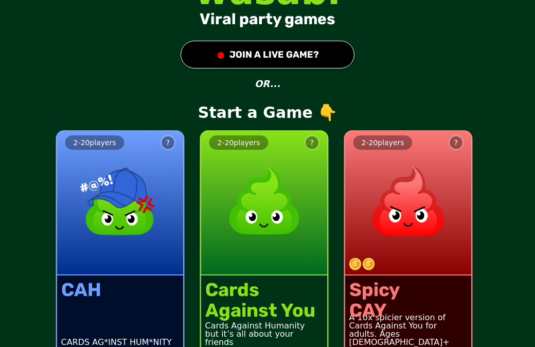
scroll to position [33, 0]
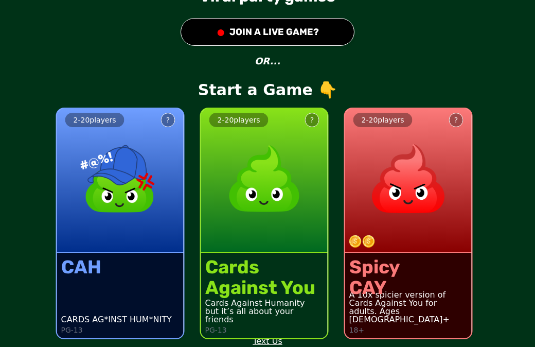
click at [237, 28] on button "● JOIN A LIVE GAME?" at bounding box center [268, 32] width 174 height 28
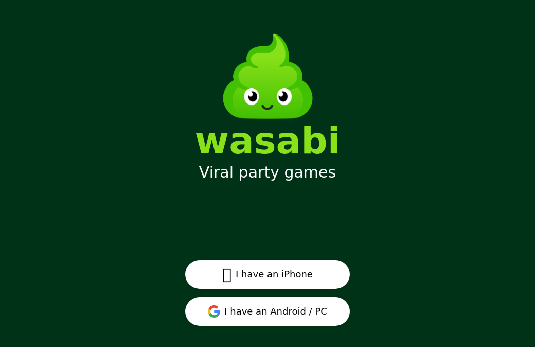
click at [221, 312] on button "I have an Android / PC" at bounding box center [267, 311] width 165 height 29
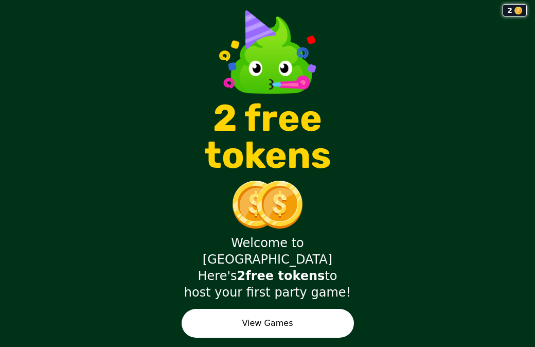
click at [282, 309] on button "View Games" at bounding box center [268, 323] width 172 height 29
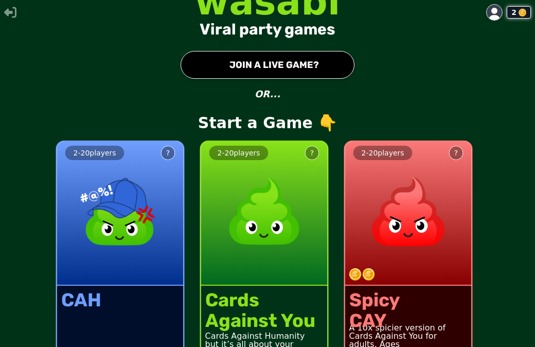
click at [233, 67] on button "● JOIN A LIVE GAME?" at bounding box center [268, 65] width 174 height 28
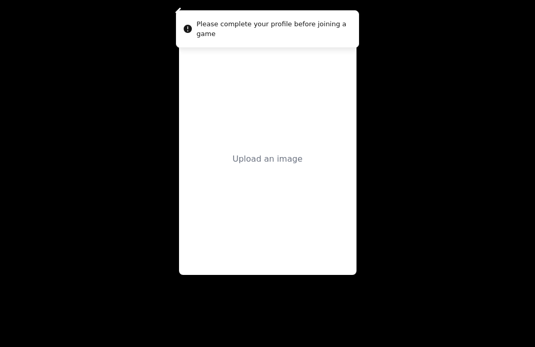
drag, startPoint x: 246, startPoint y: 23, endPoint x: 246, endPoint y: 5, distance: 17.5
click at [246, 19] on div "Please complete your profile before joining a game" at bounding box center [274, 29] width 154 height 20
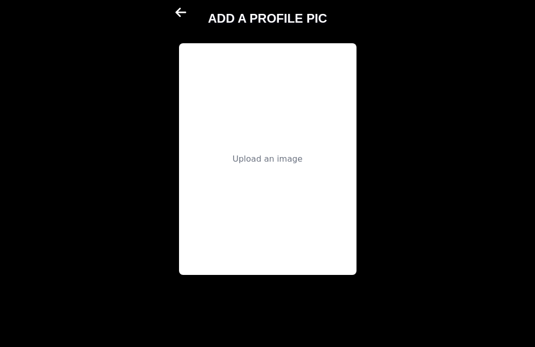
click at [263, 78] on div "Upload an image" at bounding box center [268, 159] width 178 height 232
click at [254, 166] on div "Upload an image" at bounding box center [268, 159] width 178 height 232
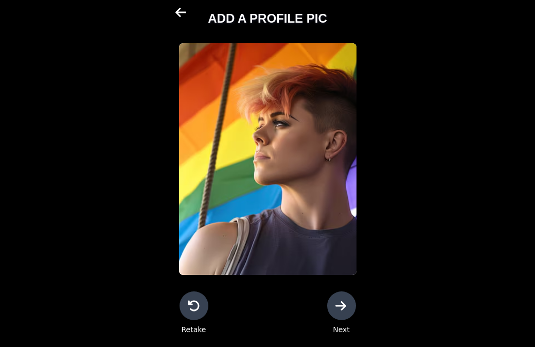
click at [334, 304] on div at bounding box center [341, 305] width 29 height 29
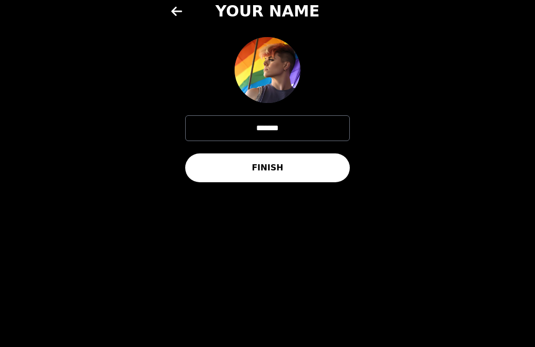
click at [289, 176] on button "FINISH" at bounding box center [267, 167] width 165 height 29
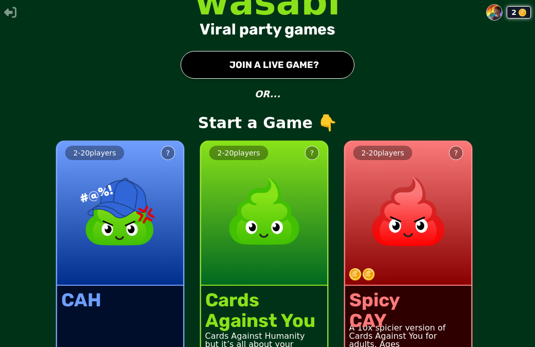
click at [256, 55] on button "● JOIN A LIVE GAME?" at bounding box center [268, 65] width 174 height 28
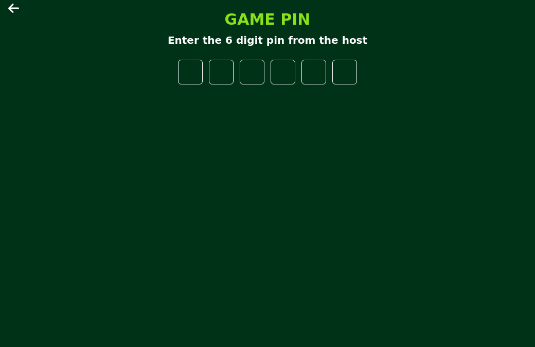
click at [14, 6] on icon at bounding box center [14, 8] width 12 height 12
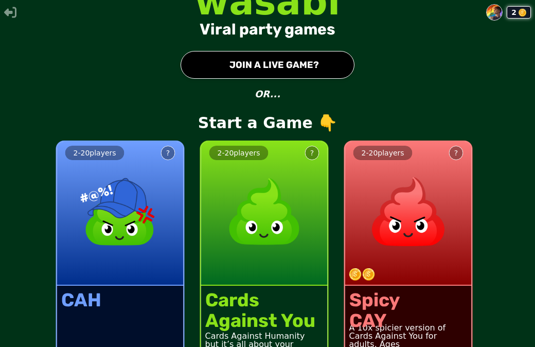
click at [250, 66] on button "● JOIN A LIVE GAME?" at bounding box center [268, 65] width 174 height 28
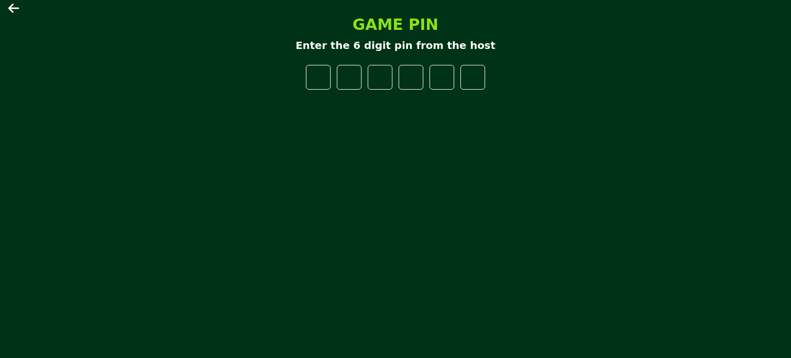
click at [15, 10] on icon at bounding box center [14, 8] width 12 height 12
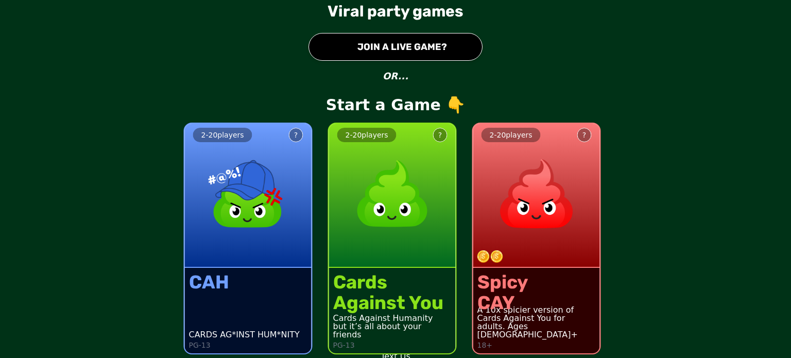
scroll to position [28, 0]
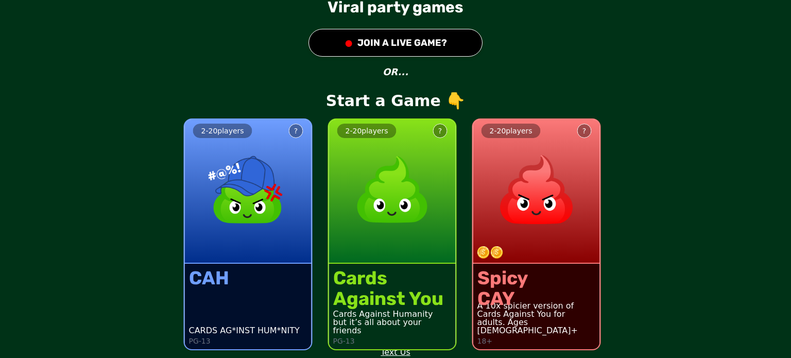
click at [535, 289] on div "Spicy CAY A 10x spicier version of Cards Against You for adults. Ages [DEMOGRAP…" at bounding box center [536, 306] width 127 height 85
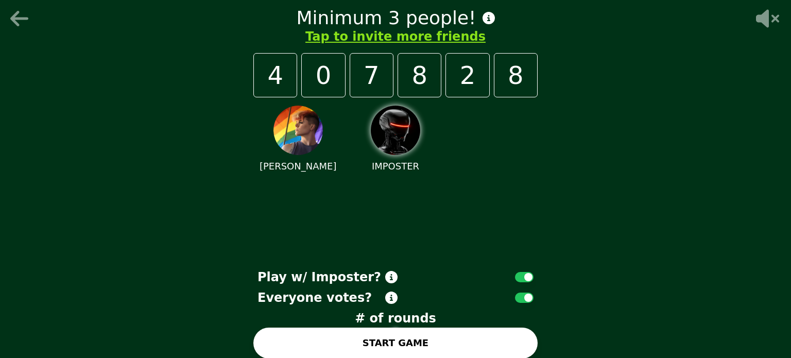
drag, startPoint x: 391, startPoint y: 142, endPoint x: 383, endPoint y: 140, distance: 8.5
drag, startPoint x: 383, startPoint y: 140, endPoint x: 352, endPoint y: 179, distance: 49.1
click at [352, 179] on div "[PERSON_NAME]" at bounding box center [395, 180] width 284 height 167
drag, startPoint x: 253, startPoint y: 78, endPoint x: 412, endPoint y: 85, distance: 159.3
click at [379, 82] on div "4 0 7 8 2 8" at bounding box center [395, 75] width 284 height 44
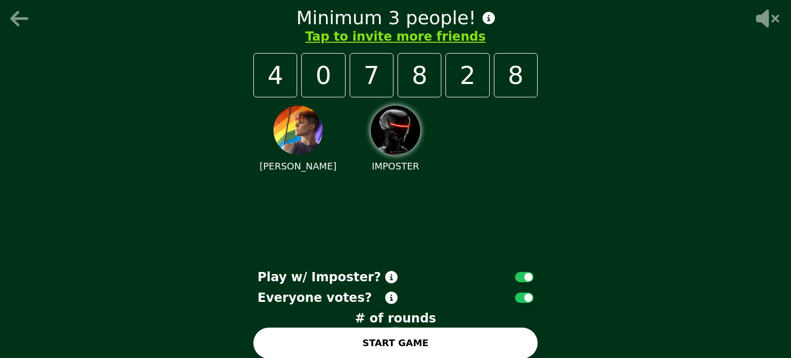
drag, startPoint x: 526, startPoint y: 73, endPoint x: 387, endPoint y: 80, distance: 139.2
click at [388, 80] on div "4 0 7 8 2 8" at bounding box center [395, 75] width 284 height 44
click at [25, 15] on icon at bounding box center [20, 18] width 25 height 21
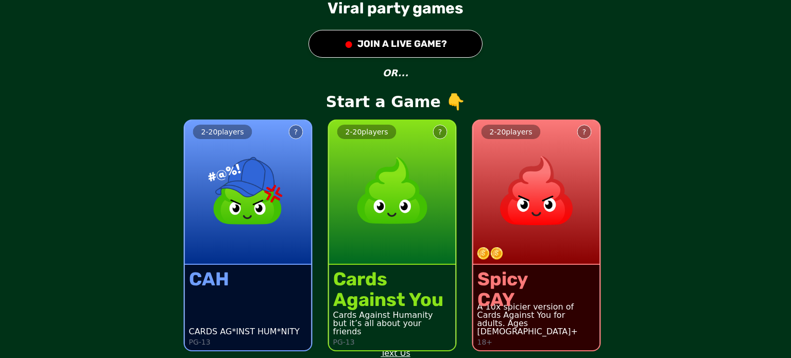
scroll to position [28, 0]
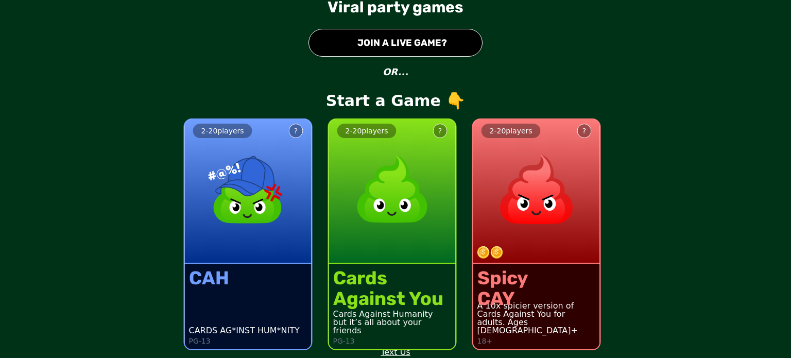
click at [521, 246] on div at bounding box center [540, 252] width 127 height 12
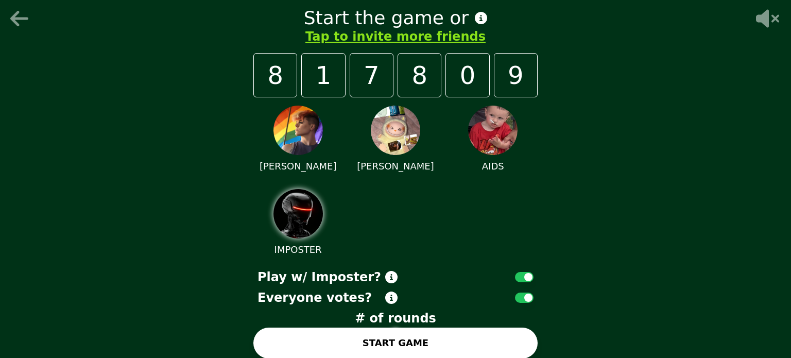
click at [301, 210] on img at bounding box center [297, 213] width 49 height 49
drag, startPoint x: 286, startPoint y: 210, endPoint x: 272, endPoint y: 206, distance: 14.0
drag, startPoint x: 272, startPoint y: 206, endPoint x: 237, endPoint y: 209, distance: 35.1
click at [241, 209] on div "Start the game or Tap to invite more friends 8 1 7 8 0 9 [PERSON_NAME] [PERSON_…" at bounding box center [395, 178] width 309 height 375
click at [158, 141] on div "Start the game or Tap to invite more friends 8 1 7 8 0 9 [PERSON_NAME] [PERSON_…" at bounding box center [395, 179] width 791 height 358
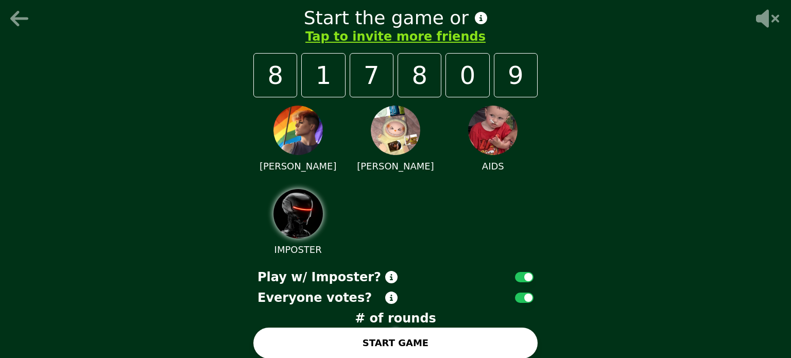
drag, startPoint x: 159, startPoint y: 141, endPoint x: 165, endPoint y: 146, distance: 8.4
click at [160, 143] on div "Start the game or Tap to invite more friends 8 1 7 8 0 9 [PERSON_NAME] [PERSON_…" at bounding box center [395, 179] width 791 height 358
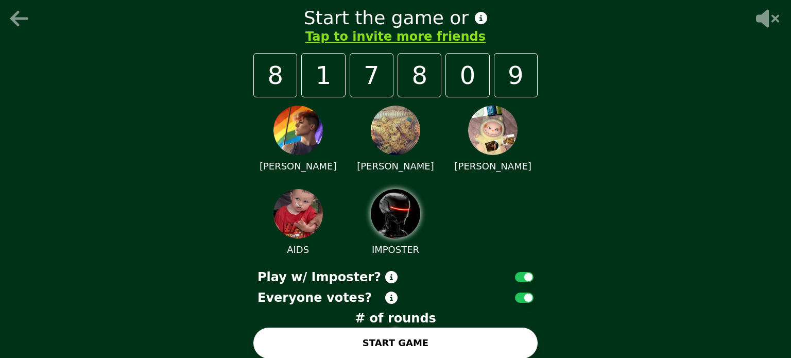
click at [517, 275] on button "button" at bounding box center [524, 277] width 19 height 10
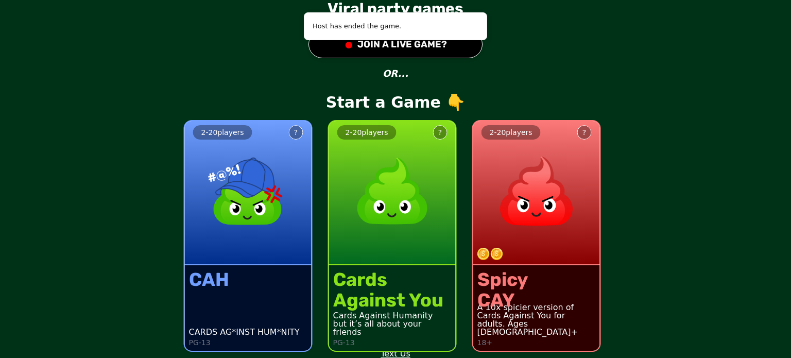
scroll to position [28, 0]
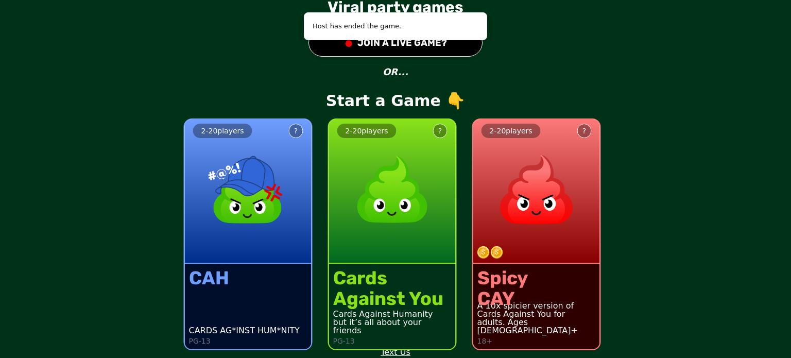
click at [530, 234] on div "2 - 20 players ?" at bounding box center [536, 191] width 127 height 144
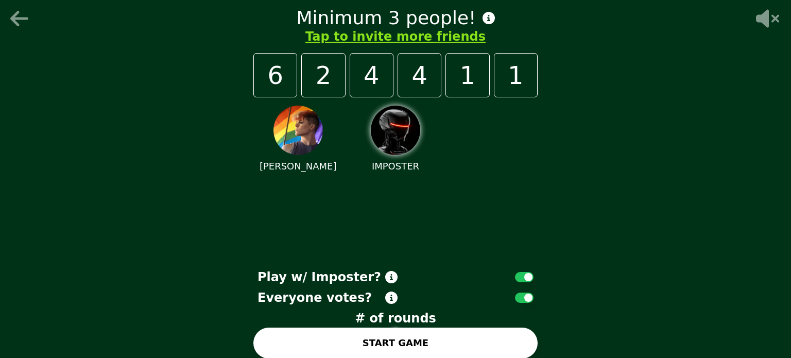
click at [518, 277] on button "button" at bounding box center [524, 277] width 19 height 10
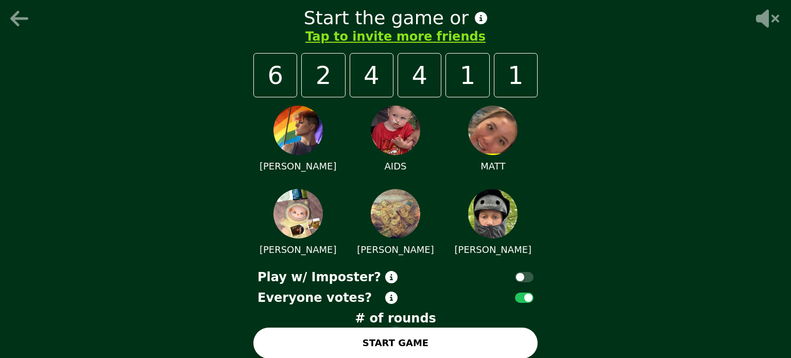
click at [416, 342] on button "START GAME" at bounding box center [395, 342] width 284 height 31
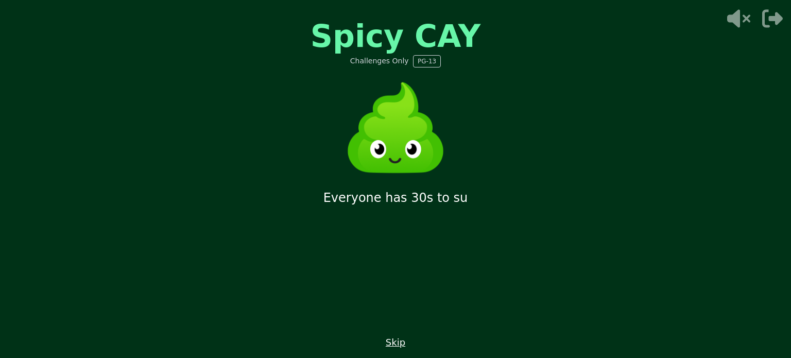
click at [535, 19] on icon at bounding box center [738, 19] width 23 height 18
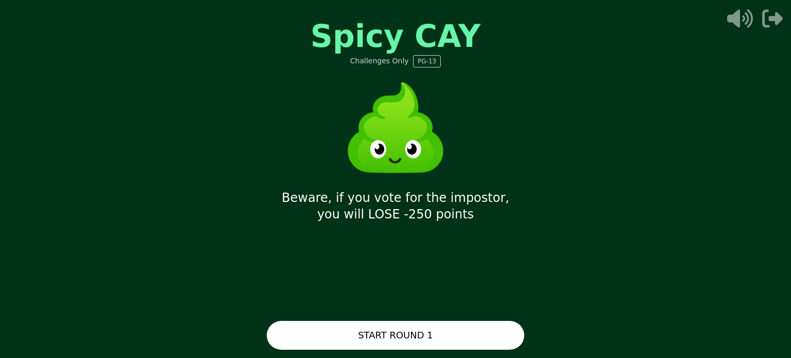
click at [429, 331] on button "START ROUND 1" at bounding box center [395, 335] width 257 height 29
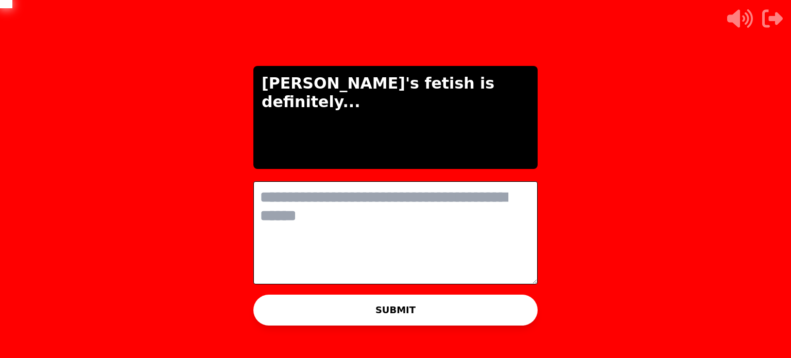
click at [365, 203] on textarea at bounding box center [395, 232] width 284 height 103
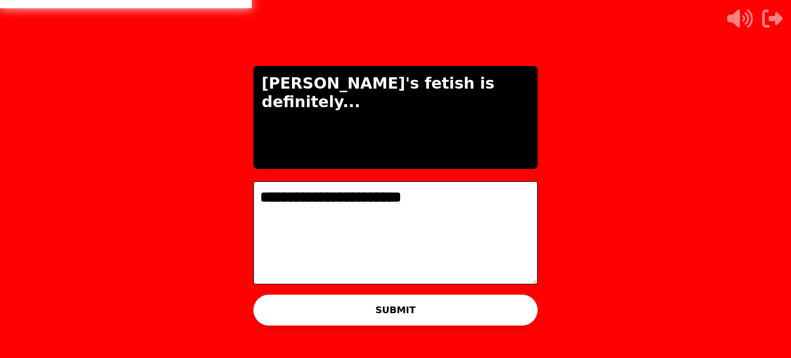
type textarea "**********"
click at [403, 301] on button "SUBMIT" at bounding box center [395, 310] width 284 height 31
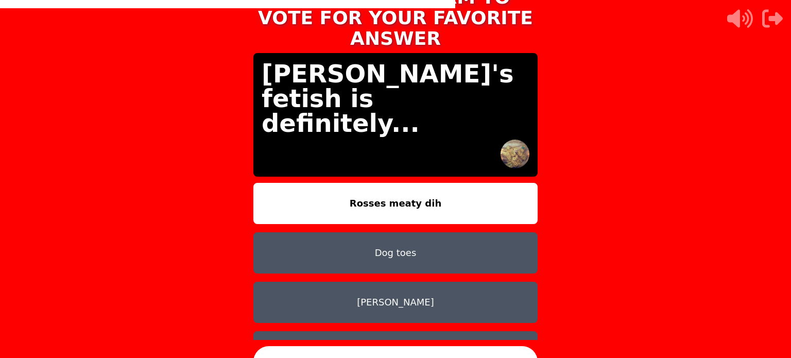
click at [379, 207] on button "Rosses meaty dih" at bounding box center [395, 203] width 284 height 41
click at [401, 347] on button "CONFIRM" at bounding box center [395, 361] width 284 height 31
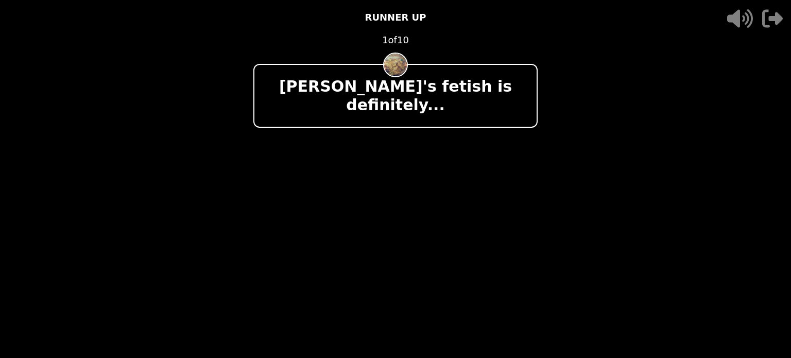
click at [478, 120] on div "- 500 PTS RUNNER UP 1 of 10 [PERSON_NAME]'s fetish is definitely... + 500 [PERS…" at bounding box center [395, 179] width 284 height 358
click at [529, 75] on div "[PERSON_NAME]'s fetish is definitely..." at bounding box center [395, 96] width 284 height 64
drag, startPoint x: 579, startPoint y: 72, endPoint x: 574, endPoint y: 64, distance: 9.0
click at [535, 72] on video at bounding box center [395, 179] width 791 height 358
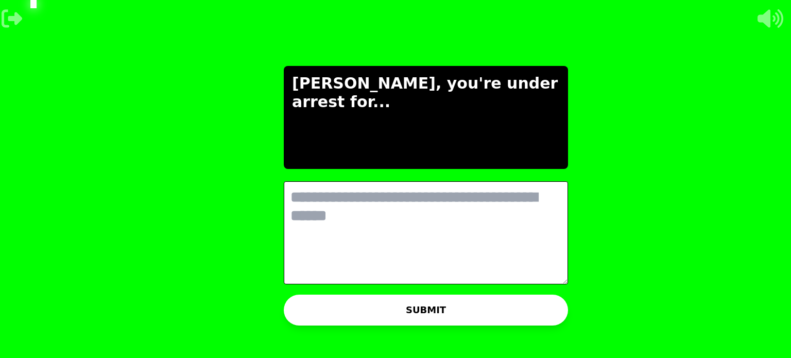
click at [304, 204] on textarea at bounding box center [426, 232] width 284 height 103
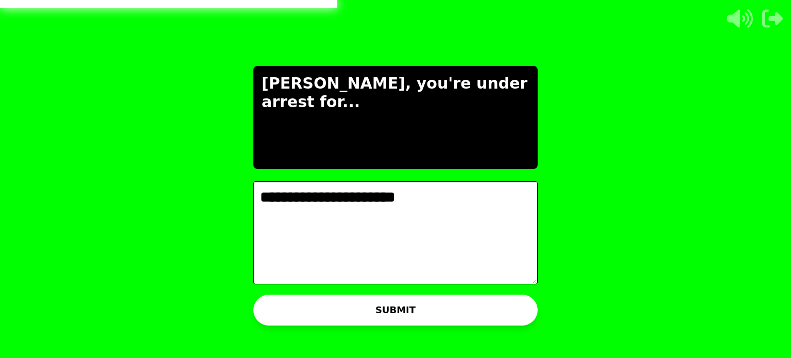
click at [263, 200] on textarea "**********" at bounding box center [395, 232] width 284 height 103
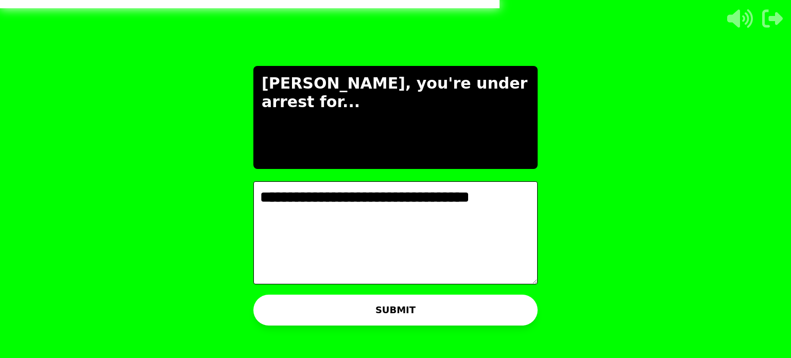
type textarea "**********"
click at [325, 314] on button "SUBMIT" at bounding box center [395, 310] width 284 height 31
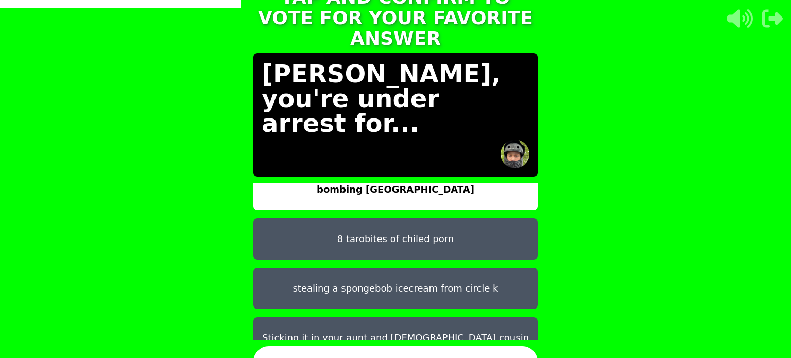
scroll to position [32, 0]
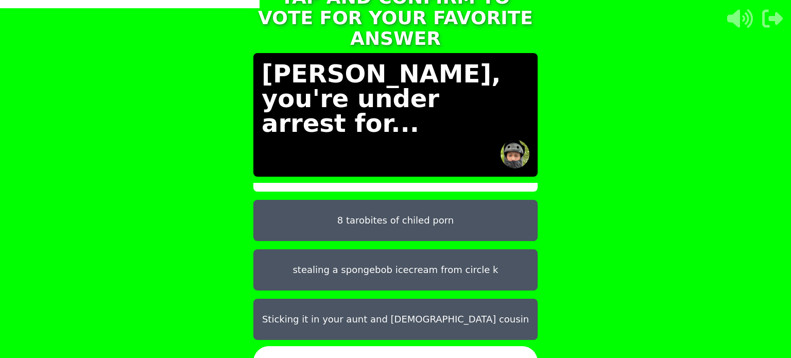
click at [408, 346] on button "CONFIRM" at bounding box center [395, 361] width 284 height 31
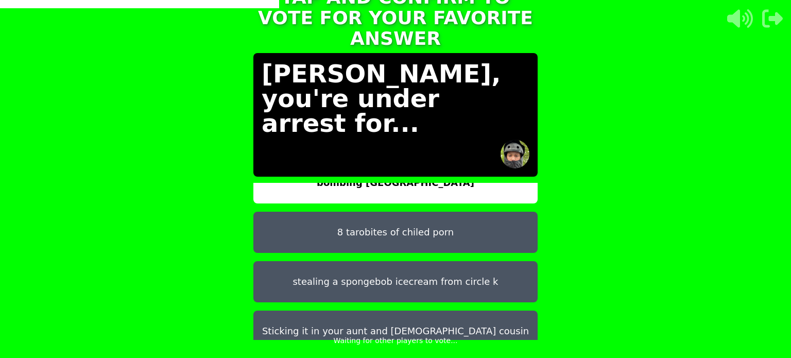
scroll to position [0, 0]
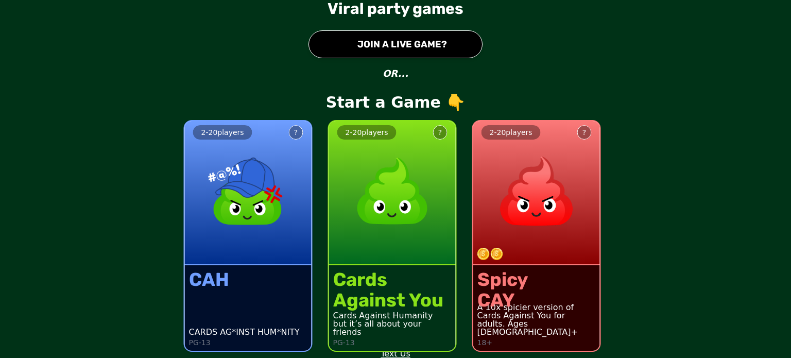
scroll to position [28, 0]
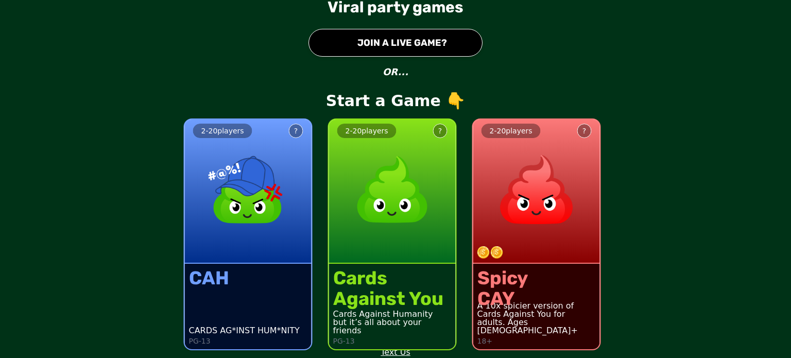
drag, startPoint x: 564, startPoint y: 268, endPoint x: 559, endPoint y: 266, distance: 6.0
click at [535, 267] on div "Spicy CAY A 10x spicier version of Cards Against You for adults. Ages [DEMOGRAP…" at bounding box center [536, 306] width 127 height 85
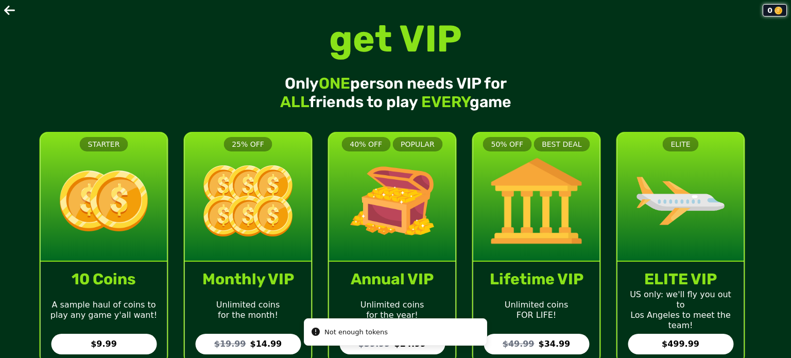
click at [6, 8] on icon at bounding box center [10, 10] width 12 height 12
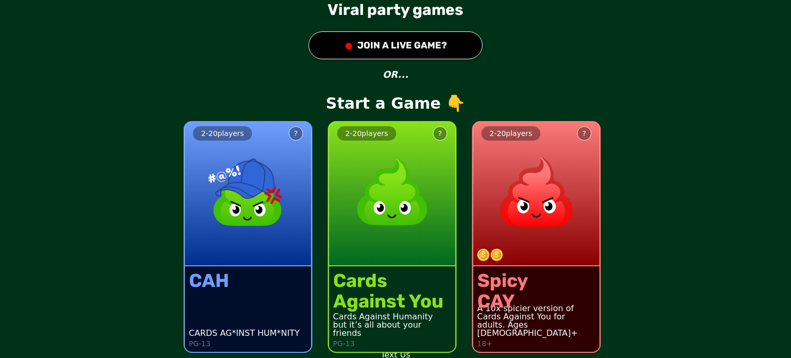
scroll to position [28, 0]
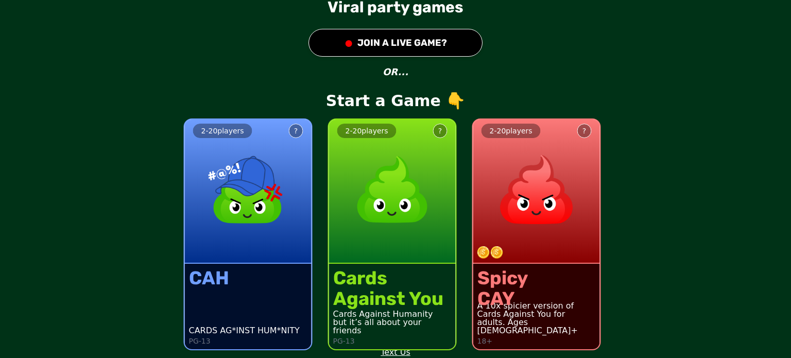
click at [369, 38] on button "● JOIN A LIVE GAME?" at bounding box center [395, 43] width 174 height 28
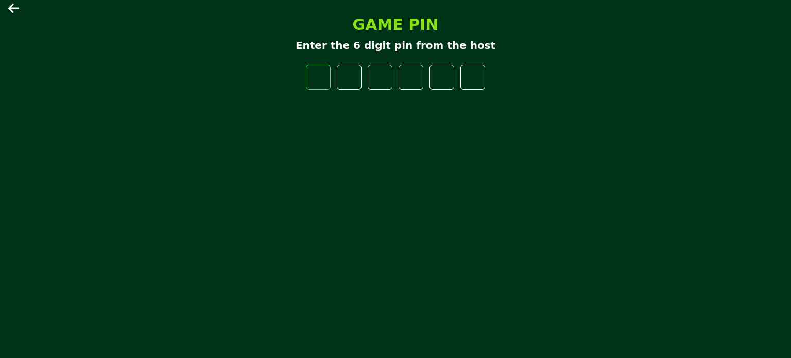
type input "*"
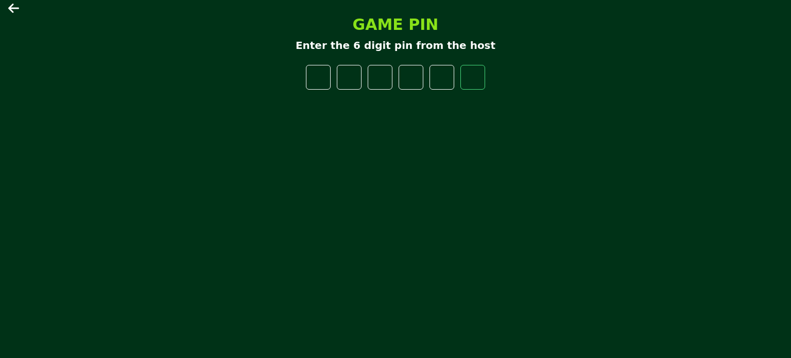
type input "*"
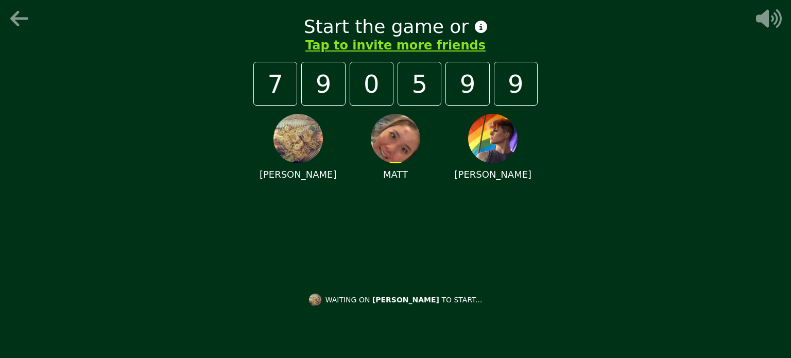
click at [535, 113] on div "Start the game or Tap to invite more friends 7 9 0 5 9 9 [PERSON_NAME] [PERSON_…" at bounding box center [395, 179] width 791 height 358
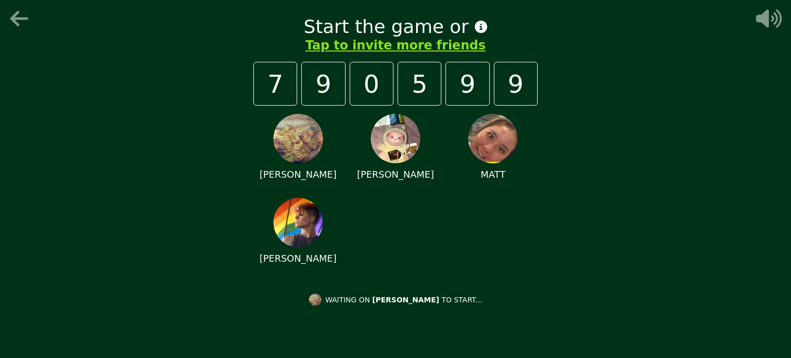
click at [342, 48] on button "Tap to invite more friends" at bounding box center [395, 45] width 180 height 16
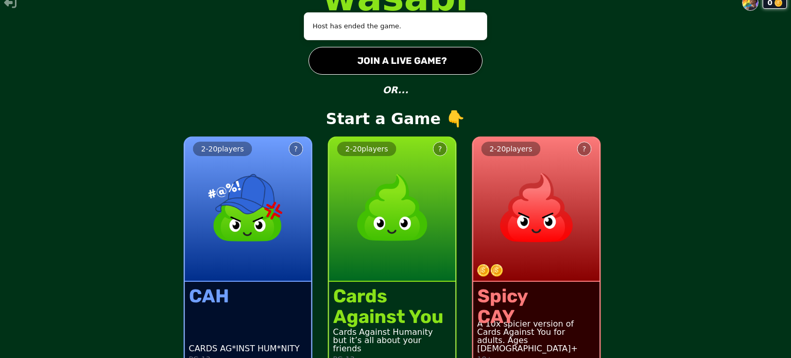
scroll to position [28, 0]
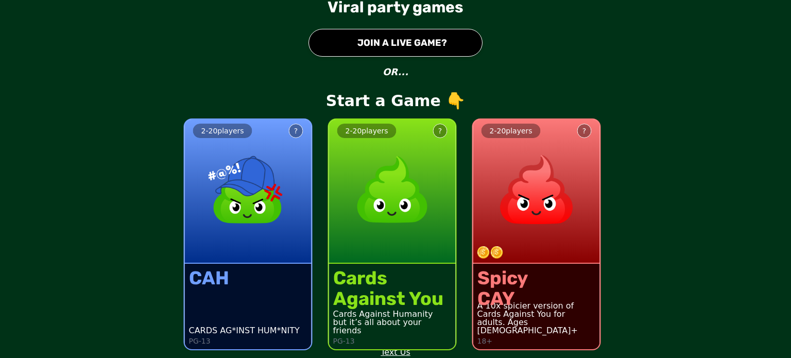
click at [350, 36] on button "● JOIN A LIVE GAME?" at bounding box center [395, 43] width 174 height 28
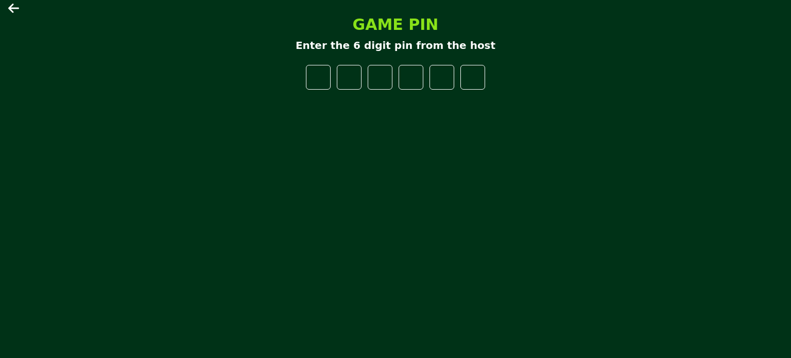
type input "*"
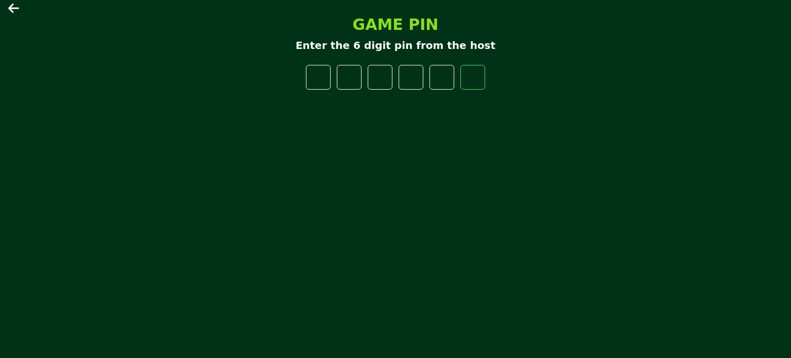
type input "*"
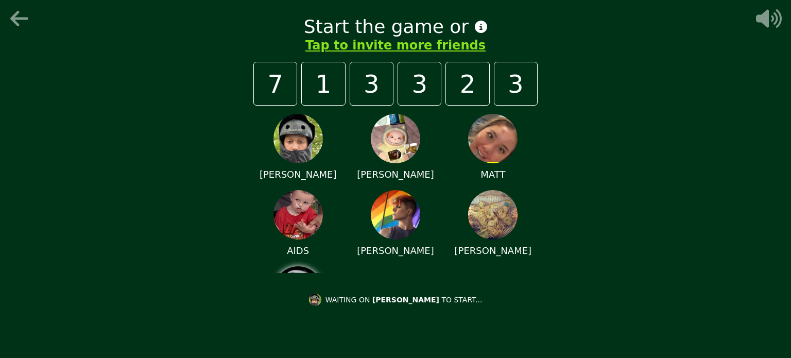
drag, startPoint x: 286, startPoint y: 93, endPoint x: 511, endPoint y: 98, distance: 225.1
click at [478, 108] on div "Start the game or Tap to invite more friends 7 1 3 3 2 3 [PERSON_NAME] [PERSON_…" at bounding box center [395, 179] width 309 height 358
drag, startPoint x: 524, startPoint y: 89, endPoint x: 284, endPoint y: 94, distance: 240.5
click at [283, 96] on div "7 1 3 3 2 3" at bounding box center [395, 84] width 284 height 44
drag, startPoint x: 278, startPoint y: 89, endPoint x: 603, endPoint y: 108, distance: 326.0
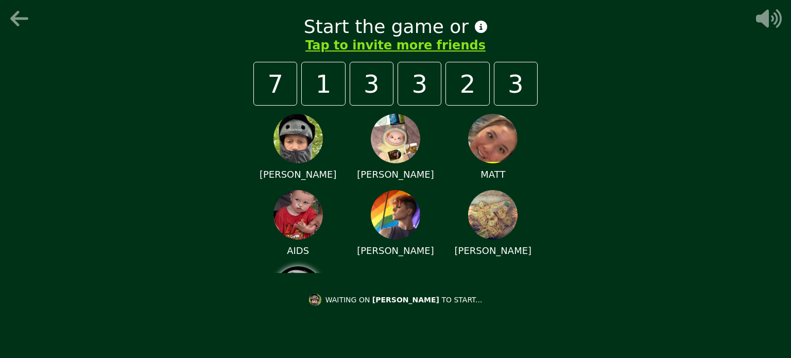
click at [535, 108] on div "Start the game or Tap to invite more friends 7 1 3 3 2 3 [PERSON_NAME] [PERSON_…" at bounding box center [395, 179] width 791 height 358
drag, startPoint x: 312, startPoint y: 125, endPoint x: 169, endPoint y: 99, distance: 144.8
click at [169, 99] on div "Start the game or Tap to invite more friends 7 1 3 3 2 3 [PERSON_NAME] [PERSON_…" at bounding box center [395, 179] width 791 height 358
drag, startPoint x: 509, startPoint y: 105, endPoint x: 622, endPoint y: 111, distance: 113.5
click at [535, 110] on div "Start the game or Tap to invite more friends 7 1 3 3 2 3 [PERSON_NAME] [PERSON_…" at bounding box center [395, 179] width 791 height 358
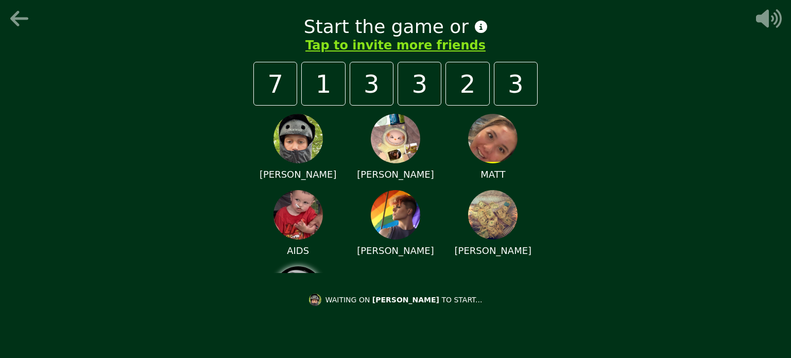
drag, startPoint x: 451, startPoint y: 105, endPoint x: 218, endPoint y: 56, distance: 238.3
click at [179, 85] on div "Start the game or Tap to invite more friends 7 1 3 3 2 3 [PERSON_NAME] [PERSON_…" at bounding box center [395, 179] width 791 height 358
drag, startPoint x: 449, startPoint y: 92, endPoint x: 644, endPoint y: 94, distance: 195.2
click at [535, 96] on div "Start the game or Tap to invite more friends 7 1 3 3 2 3 [PERSON_NAME] [PERSON_…" at bounding box center [395, 179] width 791 height 358
drag, startPoint x: 369, startPoint y: 121, endPoint x: 356, endPoint y: 72, distance: 50.6
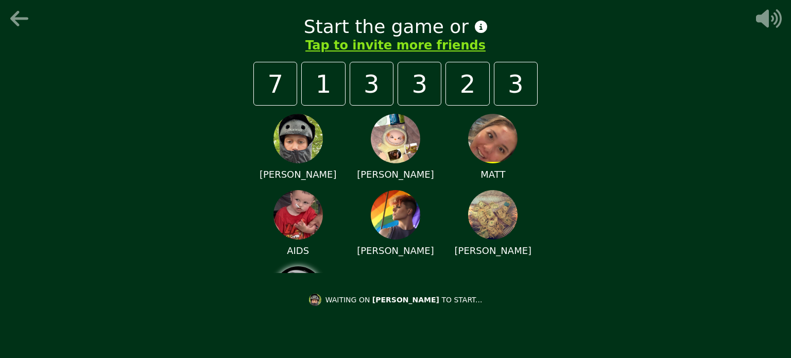
click at [248, 72] on div "Start the game or Tap to invite more friends 7 1 3 3 2 3 [PERSON_NAME] [PERSON_…" at bounding box center [395, 179] width 309 height 358
drag, startPoint x: 430, startPoint y: 92, endPoint x: 404, endPoint y: 80, distance: 29.5
click at [383, 74] on div "7 1 3 3 2 3" at bounding box center [395, 84] width 284 height 44
drag, startPoint x: 550, startPoint y: 89, endPoint x: 629, endPoint y: 60, distance: 83.9
click at [535, 64] on div "Start the game or Tap to invite more friends 7 1 3 3 2 3 [PERSON_NAME] [PERSON_…" at bounding box center [395, 179] width 791 height 358
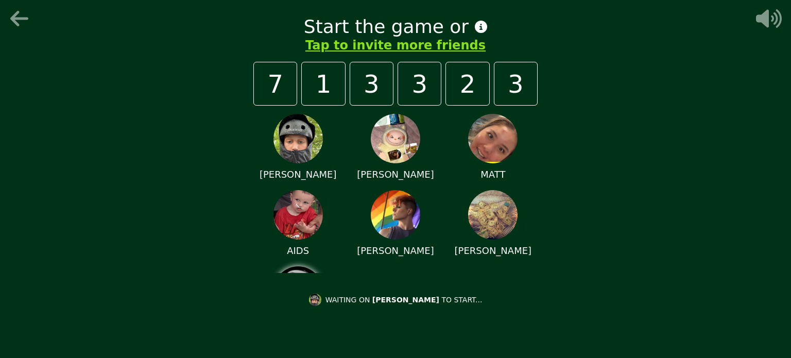
drag, startPoint x: 471, startPoint y: 87, endPoint x: 327, endPoint y: 70, distance: 144.1
click at [292, 67] on div "7 1 3 3 2 3" at bounding box center [395, 84] width 284 height 44
drag, startPoint x: 481, startPoint y: 81, endPoint x: 552, endPoint y: 57, distance: 74.9
click at [535, 57] on div "Start the game or Tap to invite more friends 7 1 3 3 2 3 [PERSON_NAME] [PERSON_…" at bounding box center [395, 179] width 791 height 358
drag, startPoint x: 302, startPoint y: 85, endPoint x: 313, endPoint y: 60, distance: 27.7
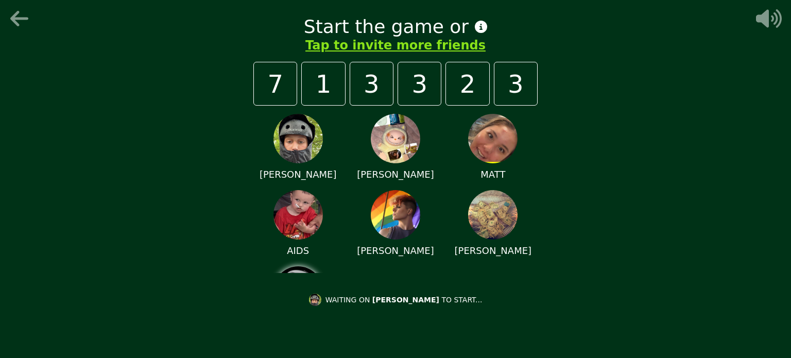
click at [284, 70] on div "7 1 3 3 2 3" at bounding box center [395, 84] width 284 height 44
drag, startPoint x: 477, startPoint y: 99, endPoint x: 556, endPoint y: 71, distance: 83.7
click at [535, 86] on div "Start the game or Tap to invite more friends 7 1 3 3 2 3 [PERSON_NAME] [PERSON_…" at bounding box center [395, 179] width 309 height 358
drag, startPoint x: 488, startPoint y: 71, endPoint x: 309, endPoint y: 59, distance: 179.5
click at [304, 63] on div "7 1 3 3 2 3" at bounding box center [395, 84] width 284 height 44
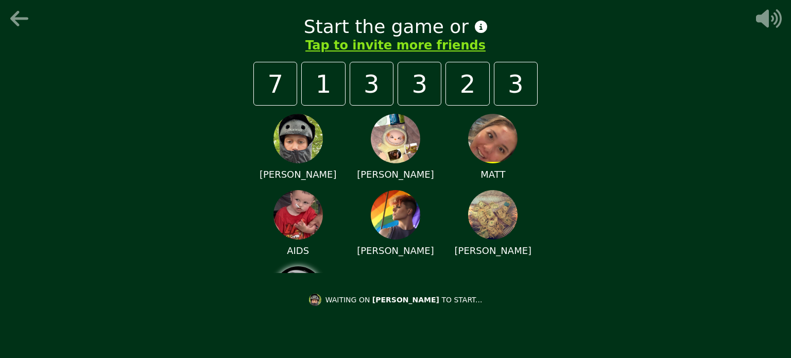
drag, startPoint x: 549, startPoint y: 87, endPoint x: 562, endPoint y: 81, distance: 14.3
click at [535, 82] on div "Start the game or Tap to invite more friends 7 1 3 3 2 3 [PERSON_NAME] [PERSON_…" at bounding box center [395, 179] width 791 height 358
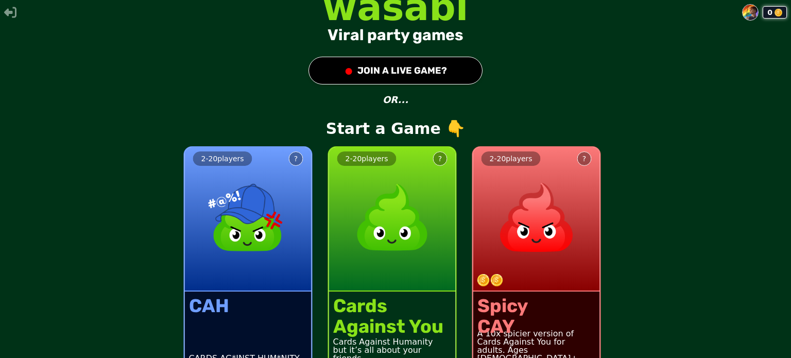
click at [535, 18] on div "0" at bounding box center [395, 12] width 791 height 16
click at [535, 17] on button at bounding box center [750, 12] width 16 height 16
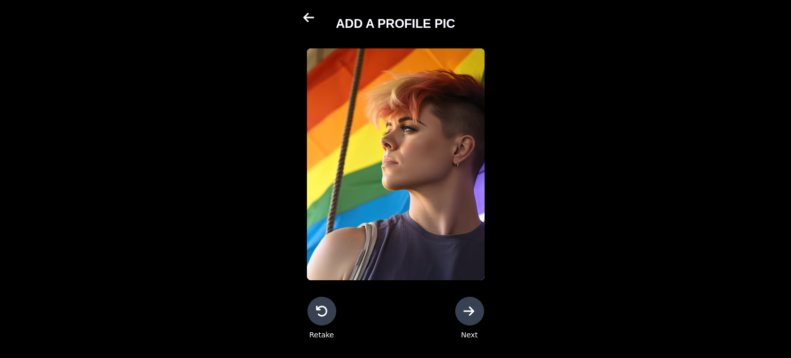
click at [305, 20] on icon at bounding box center [308, 17] width 11 height 9
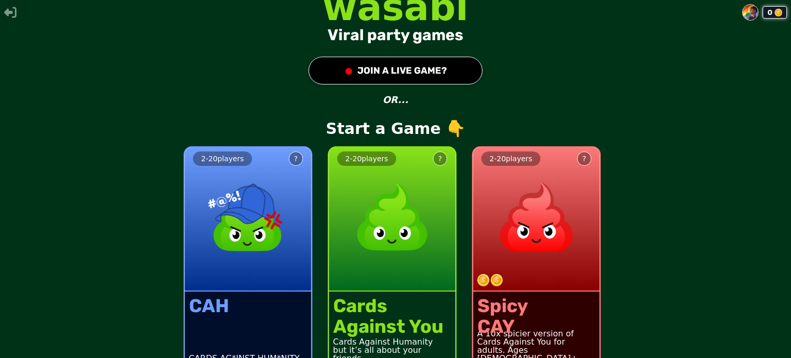
click at [535, 154] on div "2 - 20 players ? CAH CARDS AG*INST HUM*NITY PG-13 2 - 20 players ? Cards Agains…" at bounding box center [395, 256] width 791 height 261
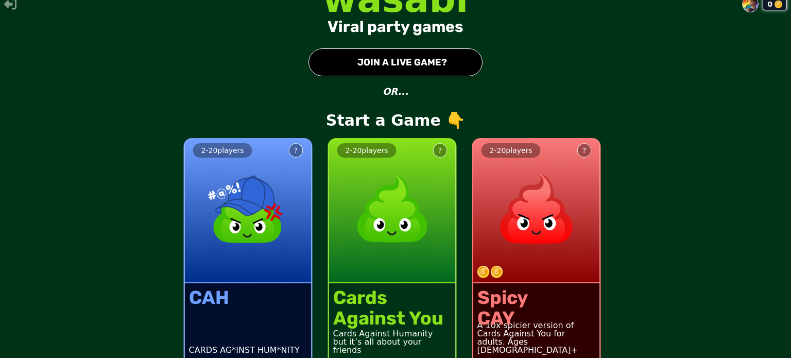
scroll to position [28, 0]
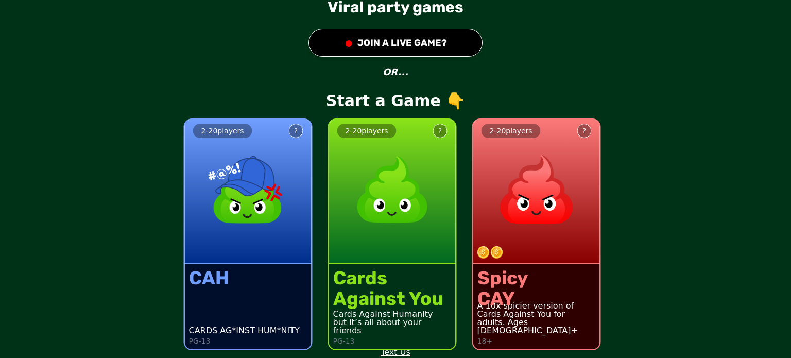
drag, startPoint x: 348, startPoint y: 32, endPoint x: 343, endPoint y: 28, distance: 6.6
click at [343, 29] on button "● JOIN A LIVE GAME?" at bounding box center [395, 43] width 174 height 28
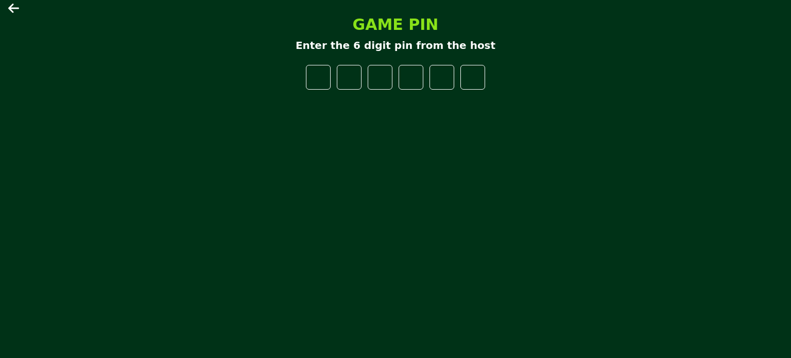
click at [326, 84] on input "number" at bounding box center [318, 77] width 25 height 25
click at [327, 72] on input "*" at bounding box center [318, 77] width 25 height 25
click at [322, 81] on input "*" at bounding box center [318, 77] width 25 height 25
click at [322, 82] on input "*" at bounding box center [318, 77] width 25 height 25
drag, startPoint x: 324, startPoint y: 83, endPoint x: 324, endPoint y: 72, distance: 11.3
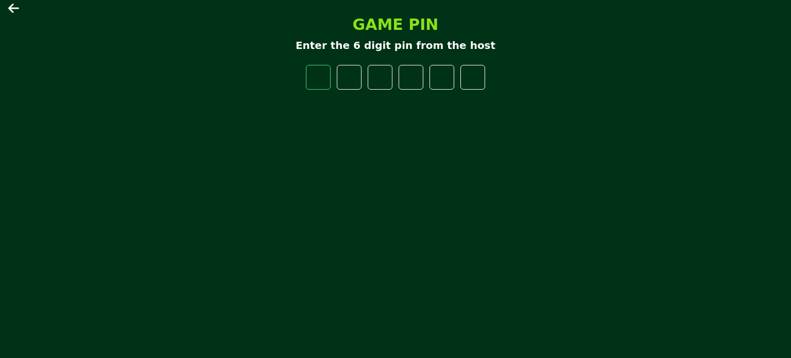
click at [324, 82] on input "*" at bounding box center [318, 77] width 25 height 25
click at [324, 71] on input "*" at bounding box center [318, 77] width 25 height 25
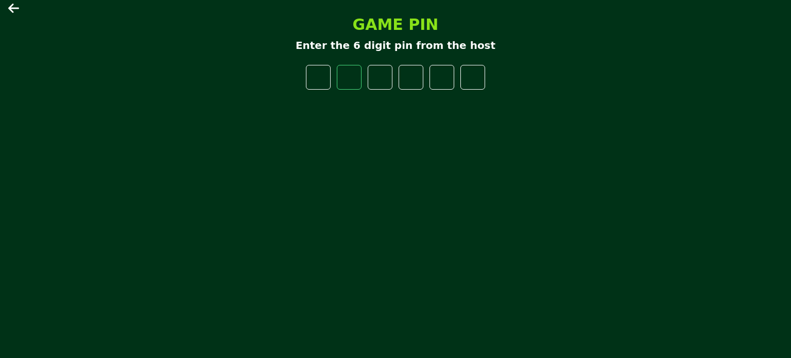
click at [324, 72] on input "*" at bounding box center [318, 77] width 25 height 25
type input "*"
click at [324, 72] on input "*" at bounding box center [318, 77] width 25 height 25
click at [319, 78] on input "*" at bounding box center [318, 77] width 25 height 25
click at [319, 73] on input "*" at bounding box center [318, 77] width 25 height 25
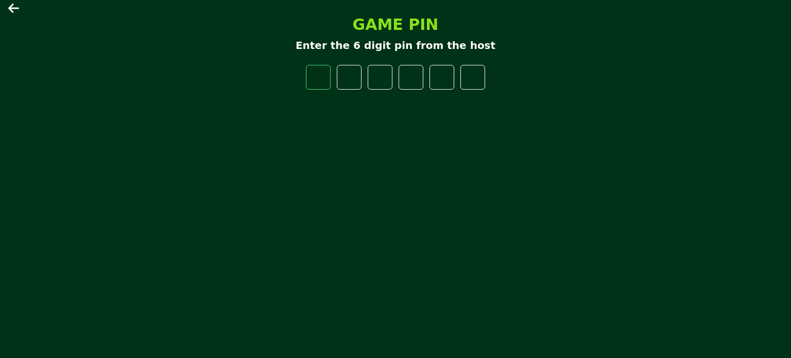
click at [320, 70] on input "*" at bounding box center [318, 77] width 25 height 25
click at [320, 74] on input "*" at bounding box center [318, 77] width 25 height 25
click at [15, 10] on icon at bounding box center [14, 8] width 12 height 12
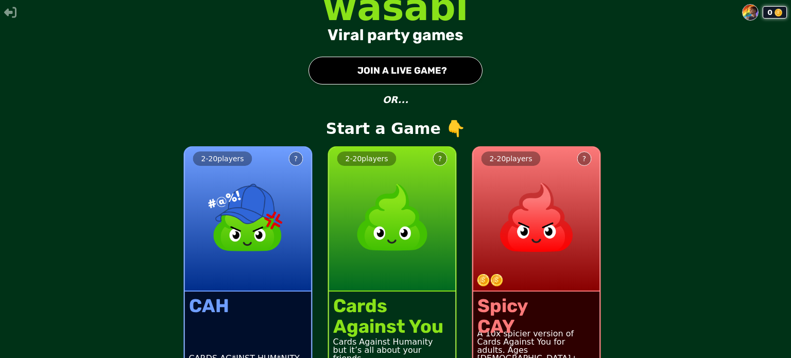
drag, startPoint x: 365, startPoint y: 58, endPoint x: 371, endPoint y: 64, distance: 8.4
click at [367, 58] on button "● JOIN A LIVE GAME?" at bounding box center [395, 71] width 174 height 28
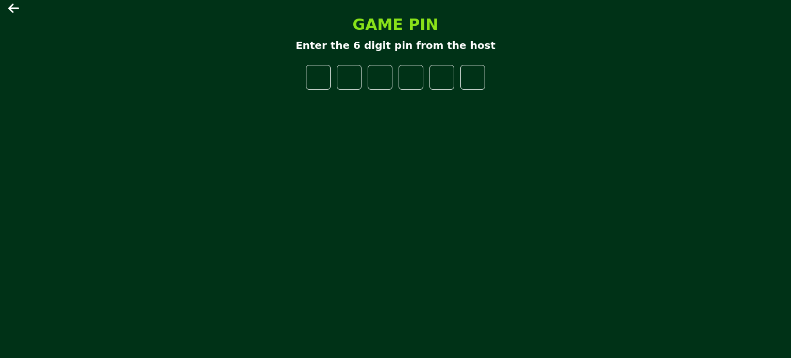
type input "*"
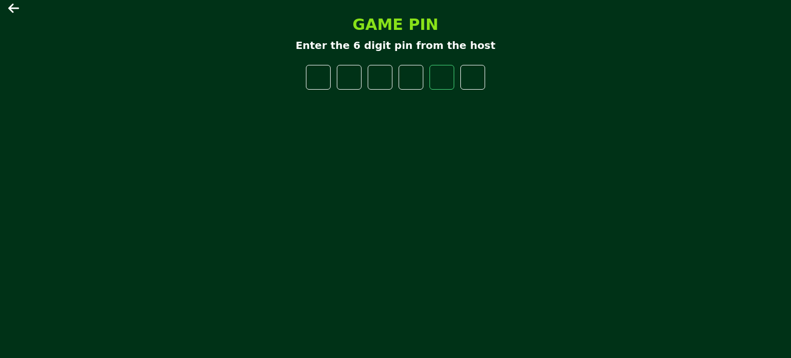
type input "*"
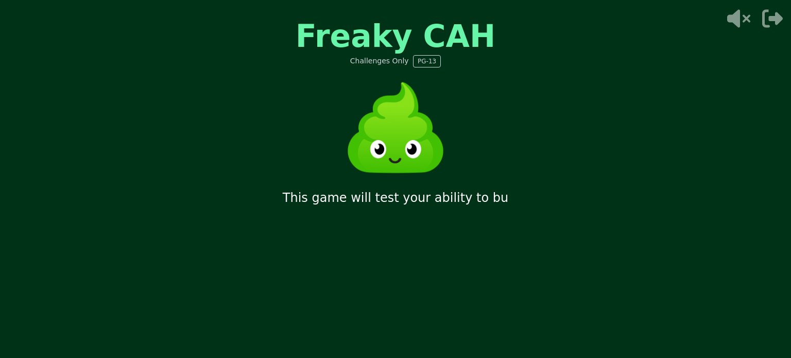
click at [425, 164] on img at bounding box center [396, 128] width 124 height 124
click at [427, 164] on img at bounding box center [396, 128] width 124 height 124
click at [429, 164] on img at bounding box center [396, 128] width 124 height 124
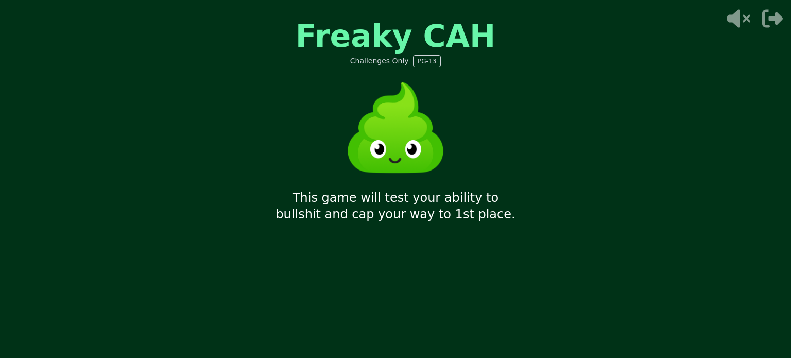
click at [733, 14] on icon at bounding box center [738, 19] width 23 height 18
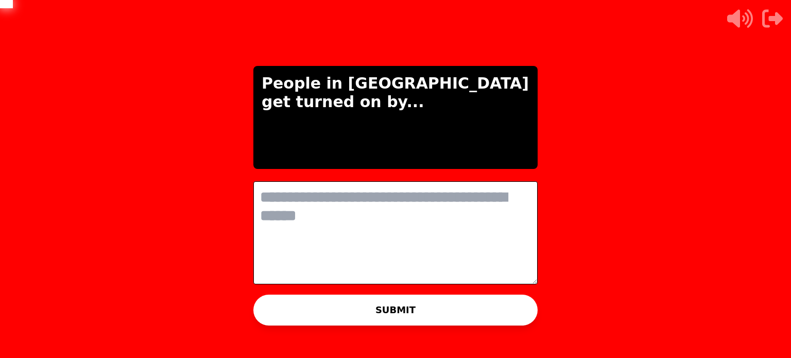
click at [406, 194] on textarea at bounding box center [395, 232] width 284 height 103
drag, startPoint x: 414, startPoint y: 195, endPoint x: 412, endPoint y: 189, distance: 6.2
click at [413, 192] on textarea at bounding box center [395, 232] width 284 height 103
click at [412, 189] on textarea at bounding box center [395, 232] width 284 height 103
click at [410, 188] on textarea at bounding box center [395, 232] width 284 height 103
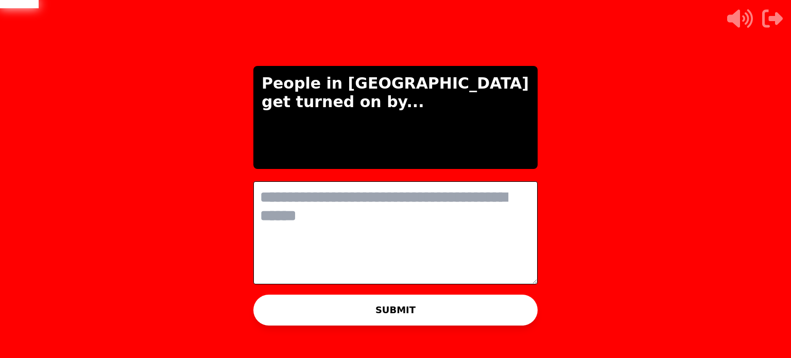
click at [410, 188] on textarea at bounding box center [395, 232] width 284 height 103
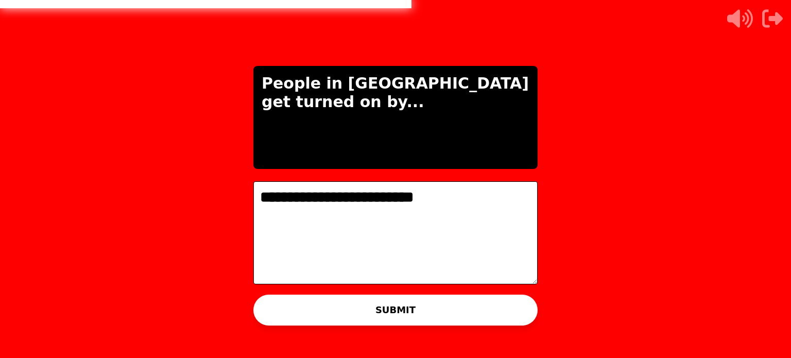
type textarea "**********"
click at [423, 297] on button "SUBMIT" at bounding box center [395, 310] width 284 height 31
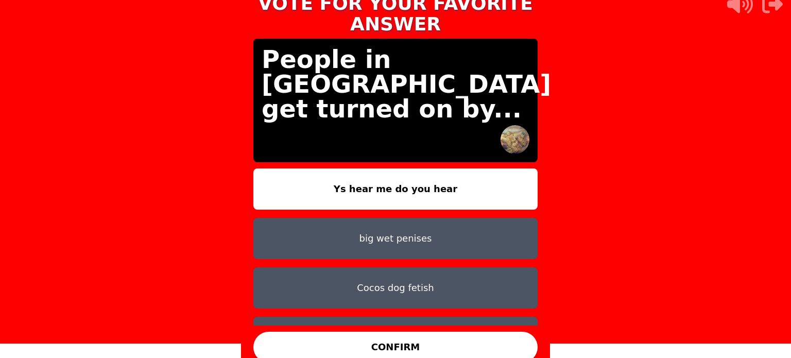
click at [410, 277] on button "Cocos dog fetish" at bounding box center [395, 287] width 284 height 41
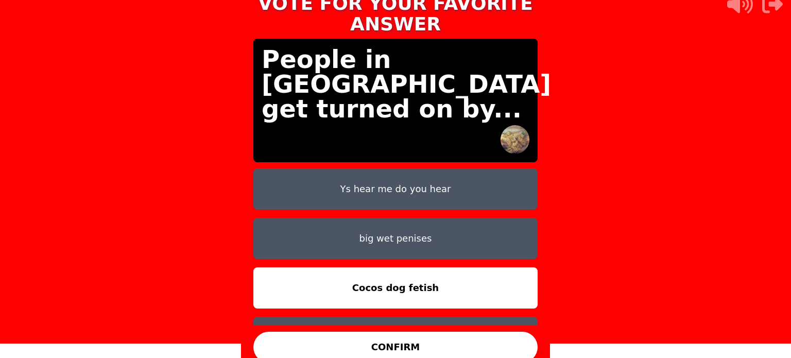
click at [431, 333] on button "CONFIRM" at bounding box center [395, 347] width 284 height 31
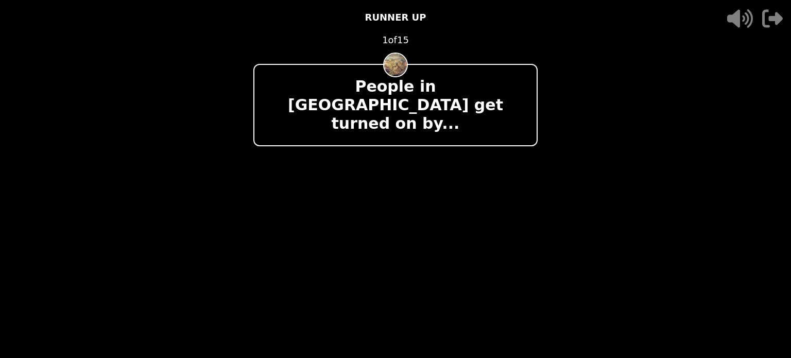
drag, startPoint x: 513, startPoint y: 88, endPoint x: 429, endPoint y: 88, distance: 83.4
click at [430, 89] on p "People in Detroit get turned on by..." at bounding box center [396, 105] width 266 height 56
click at [428, 88] on p "People in Detroit get turned on by..." at bounding box center [396, 105] width 266 height 56
click at [426, 87] on p "People in Detroit get turned on by..." at bounding box center [396, 105] width 266 height 56
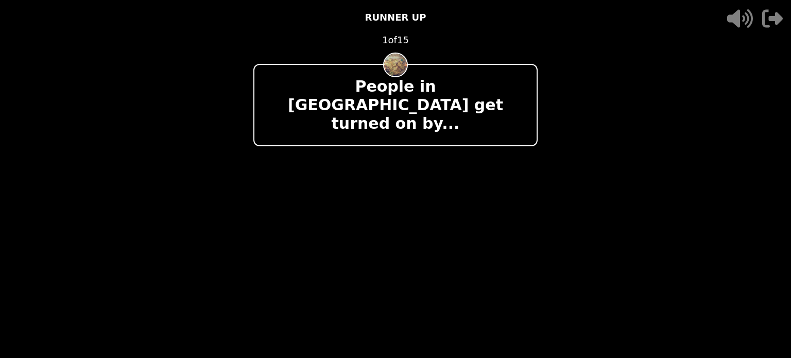
click at [426, 87] on p "People in Detroit get turned on by..." at bounding box center [396, 105] width 266 height 56
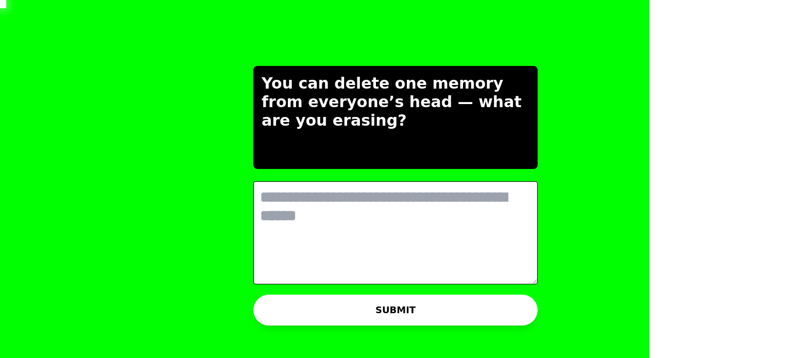
scroll to position [0, 9]
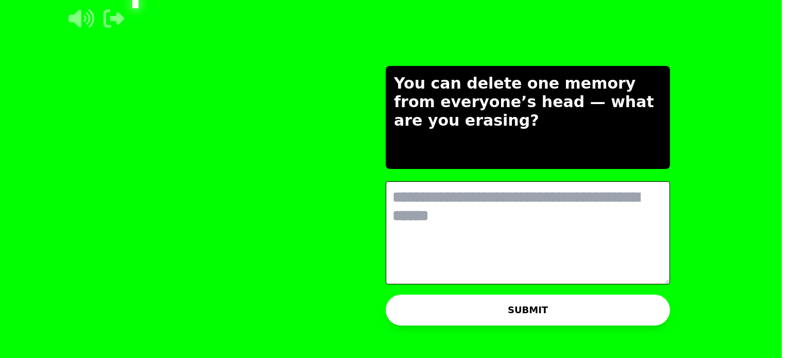
click at [386, 199] on textarea at bounding box center [528, 232] width 284 height 103
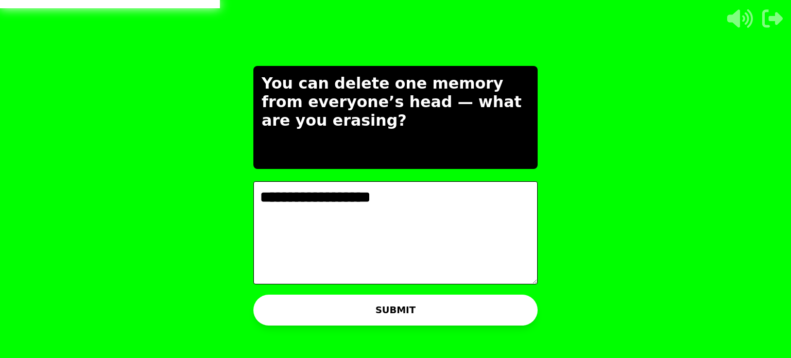
click at [304, 197] on textarea "**********" at bounding box center [395, 232] width 284 height 103
type textarea "**********"
click at [403, 303] on button "SUBMIT" at bounding box center [395, 310] width 284 height 31
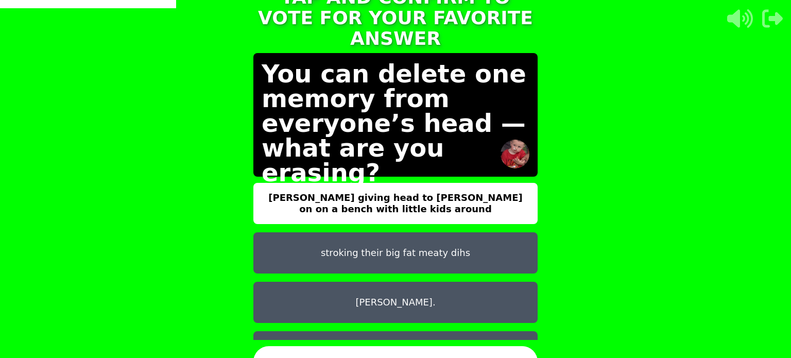
click at [369, 197] on button "Coco giving head to ross on on a bench with little kids around" at bounding box center [395, 203] width 284 height 41
click at [416, 346] on button "CONFIRM" at bounding box center [395, 361] width 284 height 31
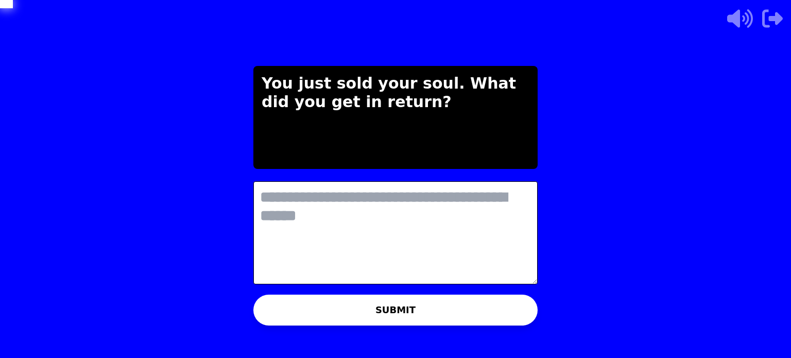
click at [358, 218] on textarea at bounding box center [395, 232] width 284 height 103
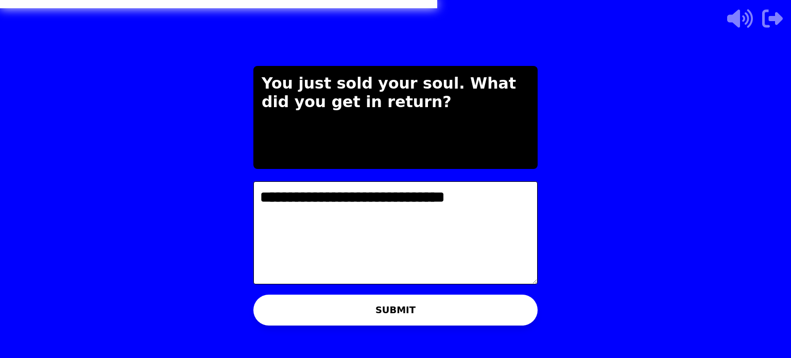
click at [404, 197] on textarea "**********" at bounding box center [395, 232] width 284 height 103
click at [409, 196] on textarea "**********" at bounding box center [395, 232] width 284 height 103
click at [482, 200] on textarea "**********" at bounding box center [395, 232] width 284 height 103
type textarea "**********"
click at [438, 310] on button "SUBMIT" at bounding box center [395, 310] width 284 height 31
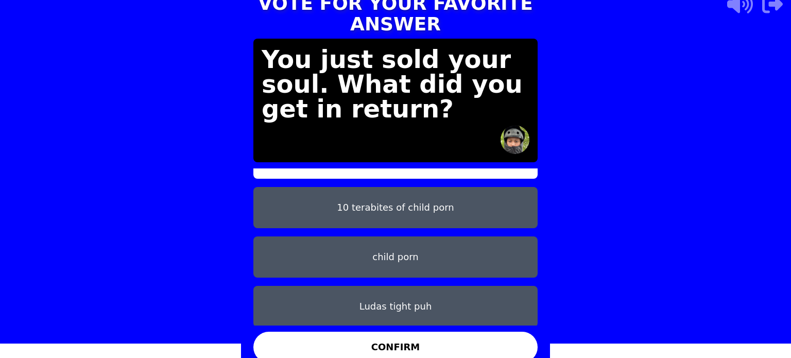
scroll to position [32, 0]
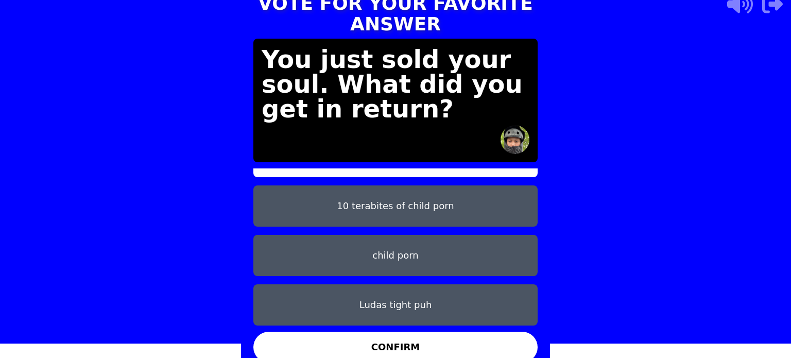
click at [389, 288] on button "Ludas tight puh" at bounding box center [395, 304] width 284 height 41
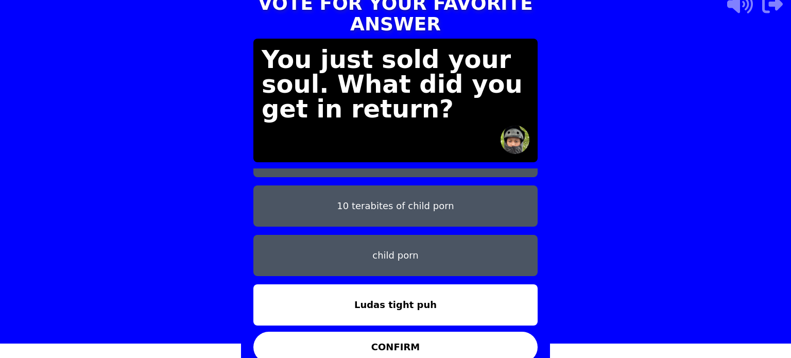
click at [426, 332] on button "CONFIRM" at bounding box center [395, 347] width 284 height 31
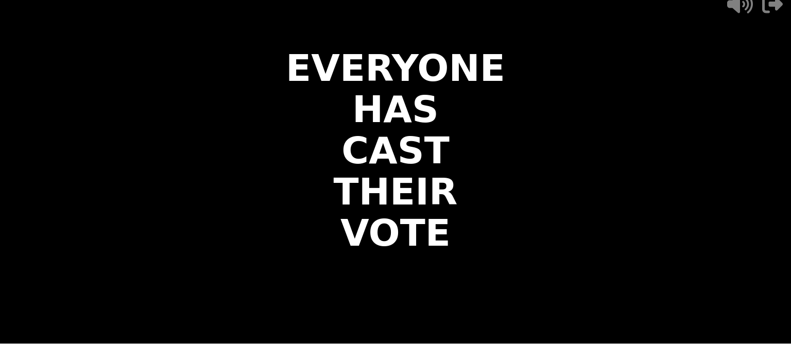
scroll to position [0, 0]
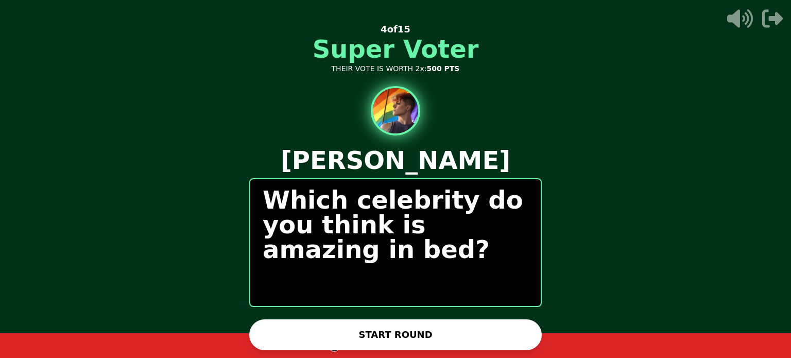
click at [332, 337] on button "START ROUND" at bounding box center [395, 334] width 292 height 31
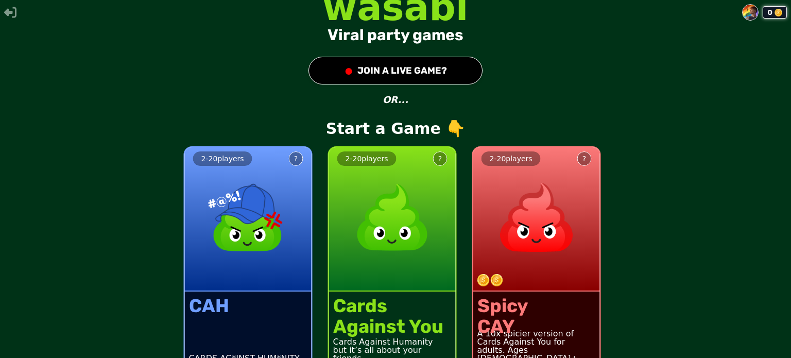
click at [324, 76] on button "● JOIN A LIVE GAME?" at bounding box center [395, 71] width 174 height 28
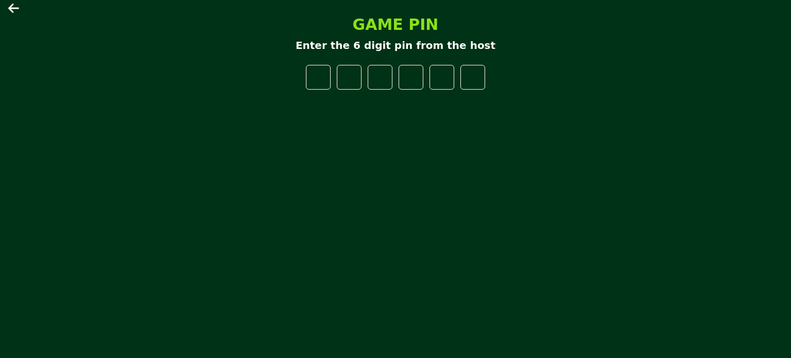
click at [7, 6] on main "GAME PIN Enter the 6 digit pin from the host" at bounding box center [395, 179] width 791 height 358
click at [12, 8] on icon at bounding box center [13, 8] width 11 height 9
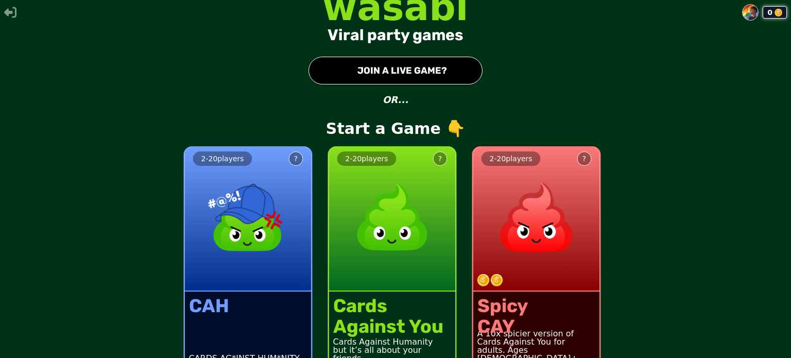
click at [742, 16] on img at bounding box center [749, 12] width 15 height 15
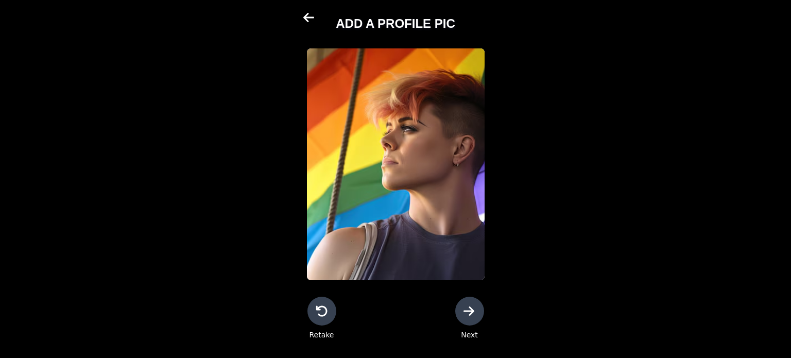
click at [469, 315] on icon at bounding box center [469, 311] width 12 height 12
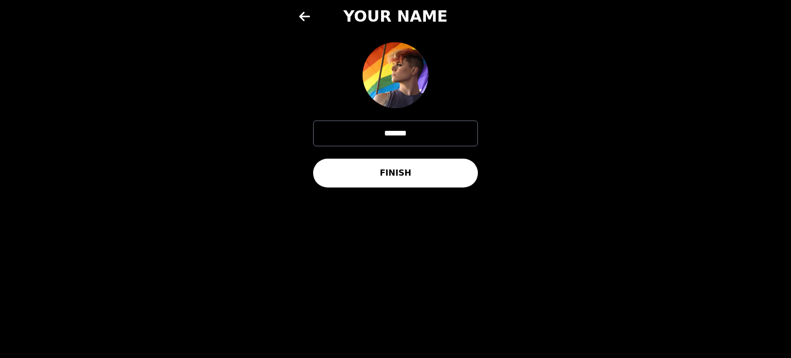
click at [299, 19] on icon at bounding box center [305, 16] width 12 height 12
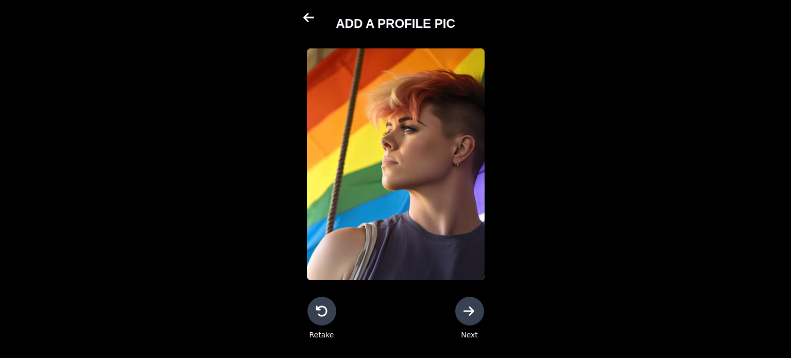
click at [305, 19] on icon at bounding box center [308, 17] width 11 height 9
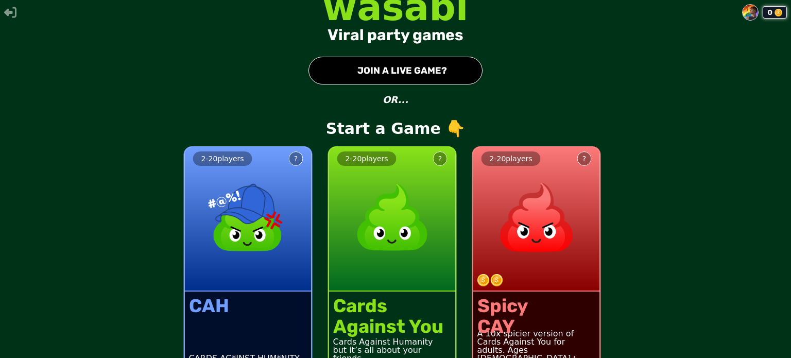
click at [376, 57] on div "0 wasabi Viral party games ● JOIN A LIVE GAME? OR... Start a Game 👇 2 - 20 play…" at bounding box center [395, 179] width 791 height 358
click at [383, 70] on button "● JOIN A LIVE GAME?" at bounding box center [395, 71] width 174 height 28
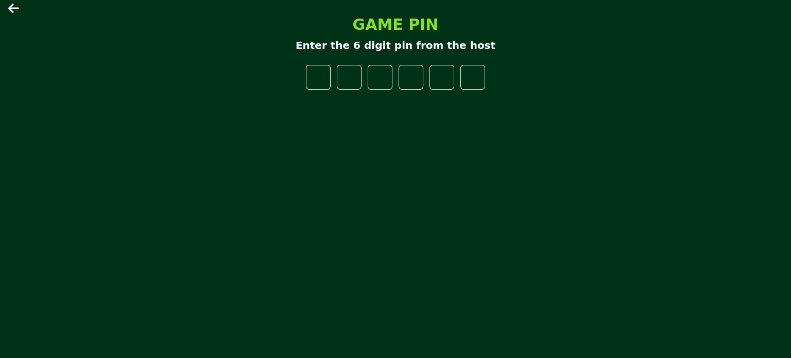
type input "*"
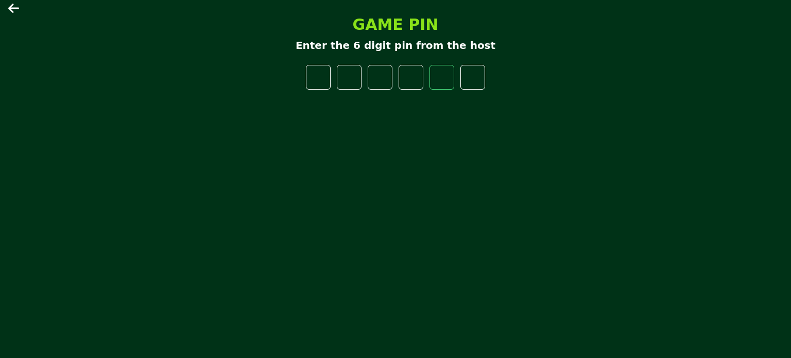
type input "*"
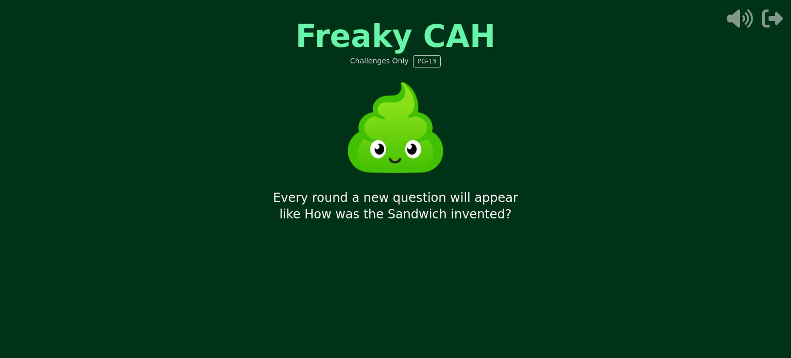
click at [727, 23] on icon at bounding box center [737, 18] width 33 height 21
click at [737, 27] on icon at bounding box center [737, 18] width 33 height 21
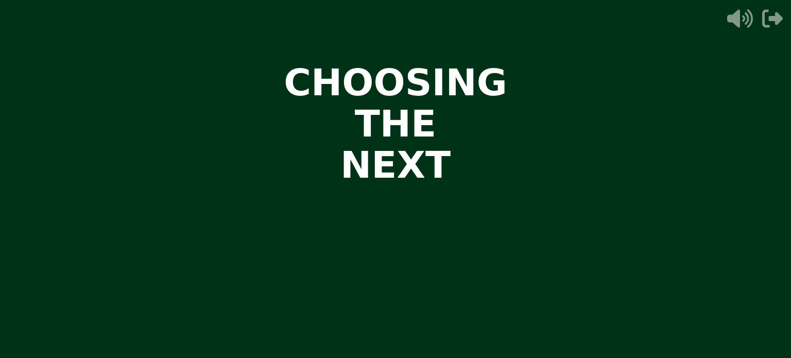
click at [577, 170] on video at bounding box center [395, 179] width 791 height 358
click at [568, 172] on video at bounding box center [395, 179] width 791 height 358
click at [562, 170] on video at bounding box center [395, 179] width 791 height 358
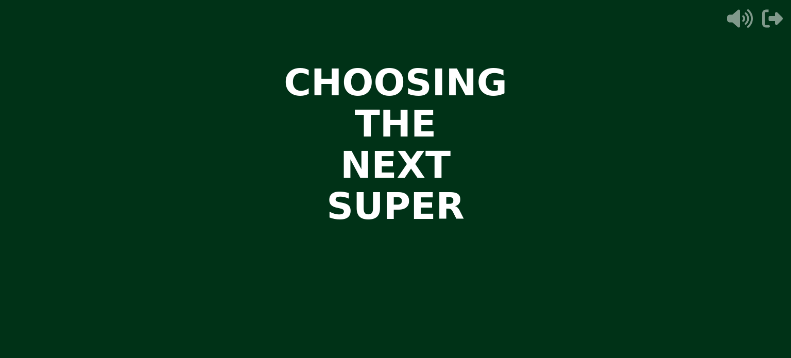
click at [560, 168] on video at bounding box center [395, 179] width 791 height 358
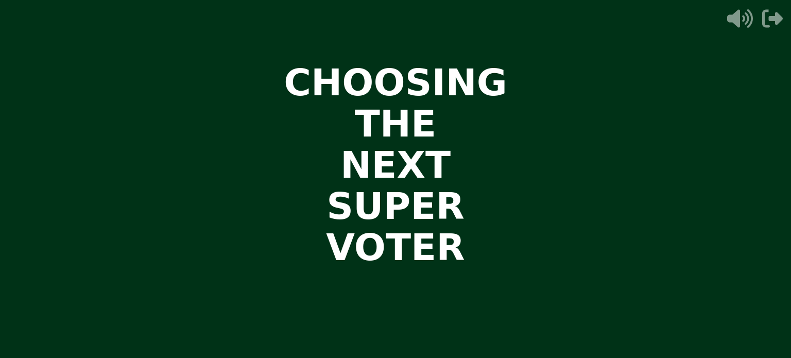
click at [561, 168] on video at bounding box center [395, 179] width 791 height 358
click at [560, 167] on video at bounding box center [395, 179] width 791 height 358
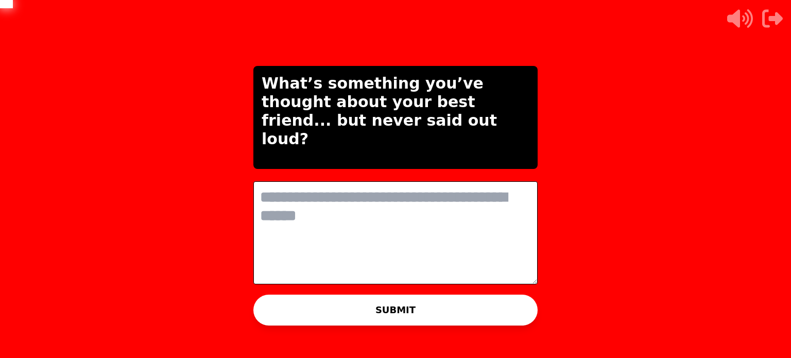
click at [404, 237] on textarea at bounding box center [395, 232] width 284 height 103
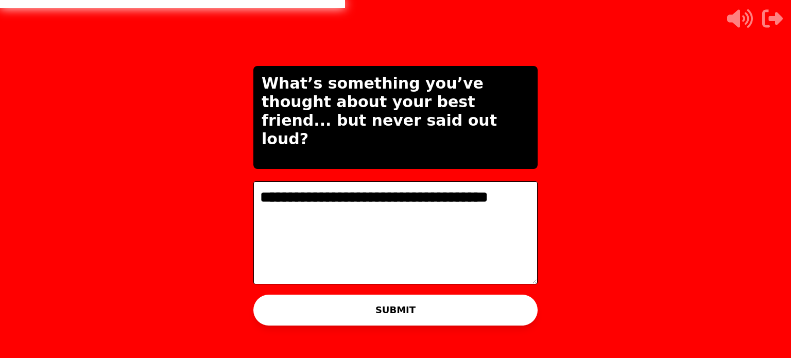
type textarea "**********"
click at [422, 313] on button "SUBMIT" at bounding box center [395, 310] width 284 height 31
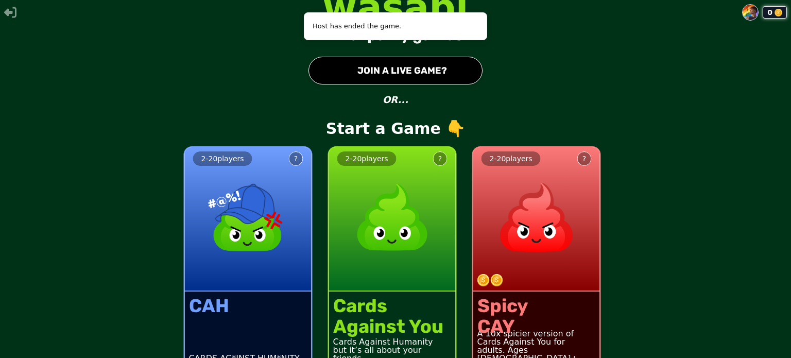
click at [340, 72] on button "● JOIN A LIVE GAME?" at bounding box center [395, 71] width 174 height 28
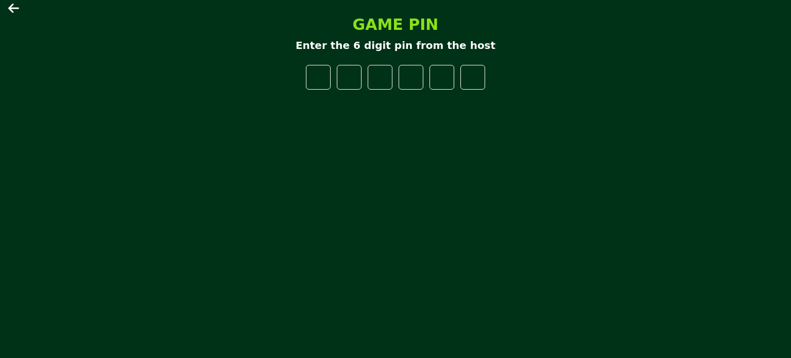
type input "*"
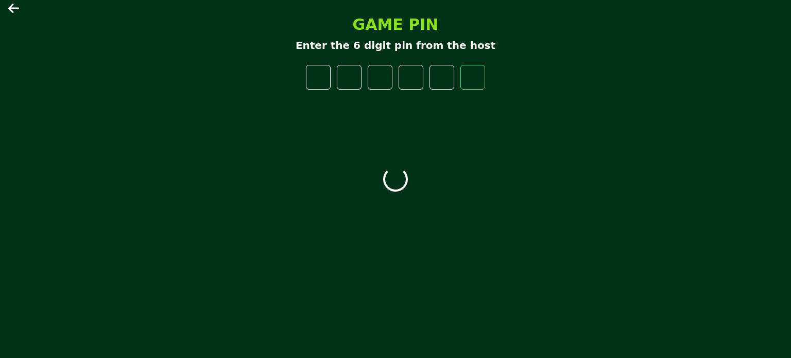
type input "*"
click at [11, 8] on icon at bounding box center [13, 8] width 11 height 9
